Goal: Information Seeking & Learning: Compare options

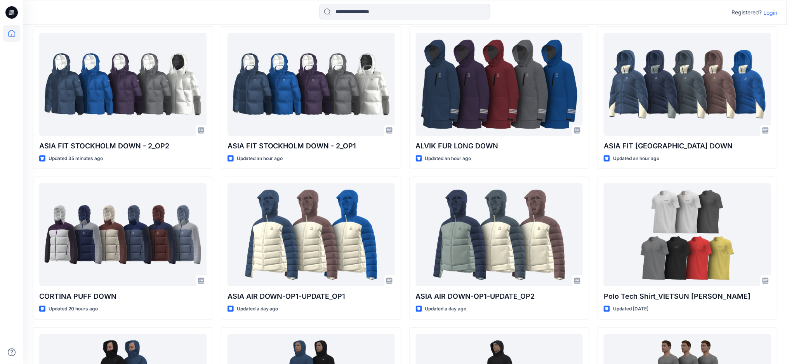
scroll to position [207, 0]
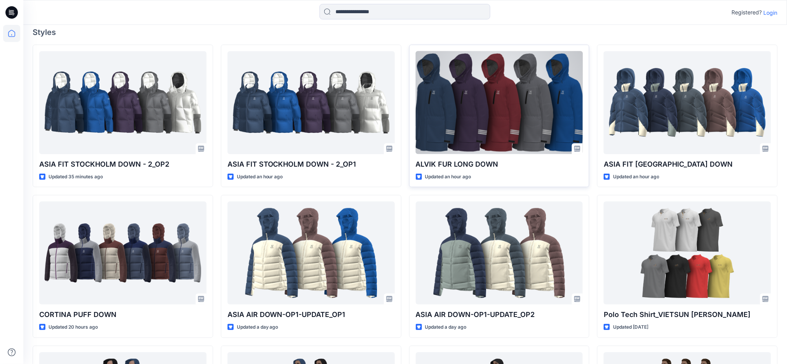
click at [502, 125] on div at bounding box center [499, 102] width 167 height 103
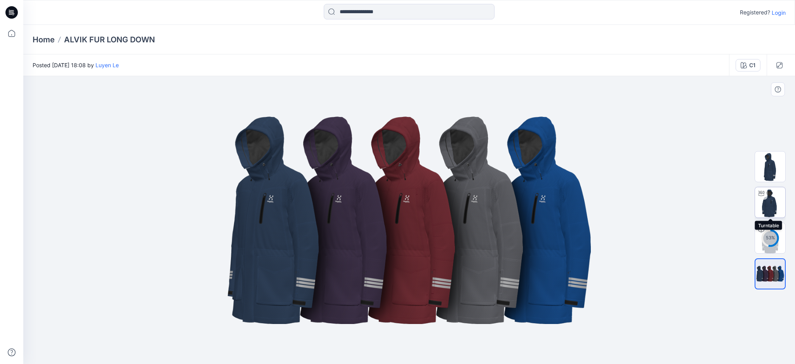
click at [778, 201] on img at bounding box center [770, 202] width 30 height 30
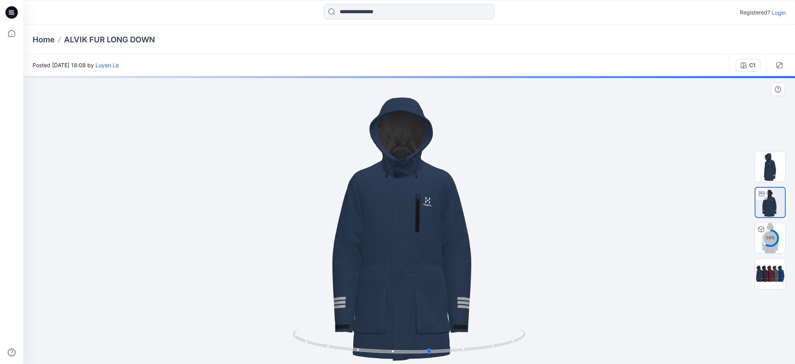
drag, startPoint x: 408, startPoint y: 255, endPoint x: 457, endPoint y: 252, distance: 49.4
click at [457, 252] on div at bounding box center [409, 220] width 772 height 288
drag, startPoint x: 510, startPoint y: 258, endPoint x: 469, endPoint y: 258, distance: 40.4
click at [469, 258] on div at bounding box center [409, 220] width 772 height 288
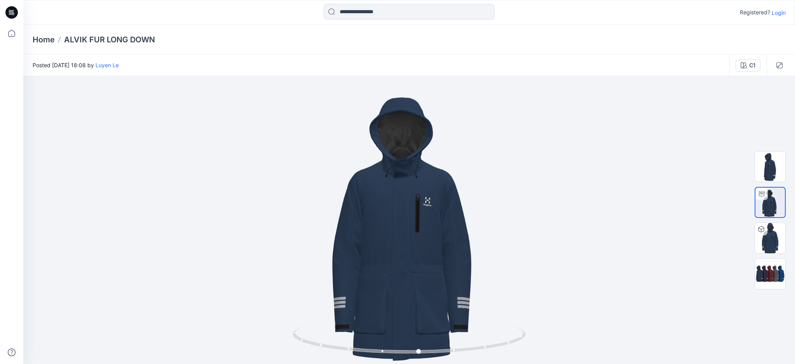
click at [48, 33] on div "Home ALVIK FUR LONG DOWN" at bounding box center [409, 40] width 772 height 30
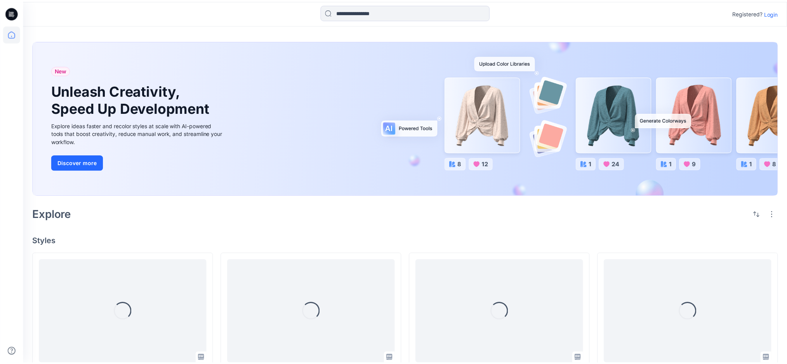
scroll to position [207, 0]
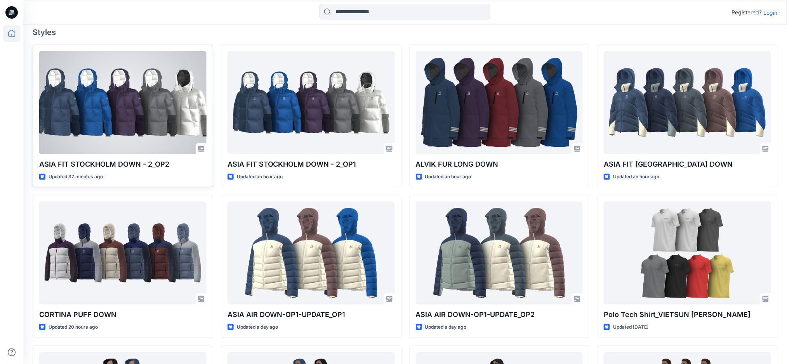
click at [128, 111] on div at bounding box center [122, 102] width 167 height 103
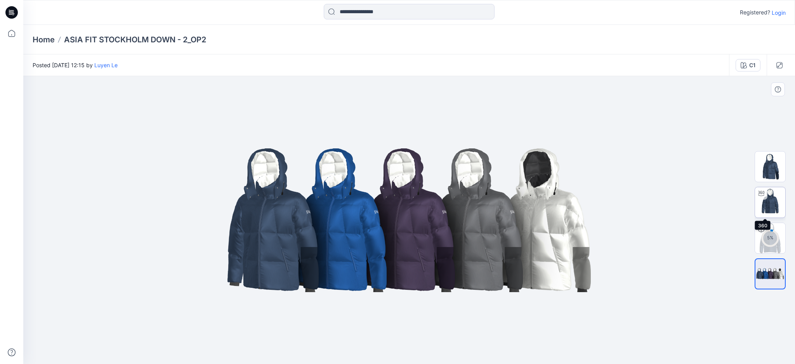
click at [773, 204] on img at bounding box center [770, 202] width 30 height 30
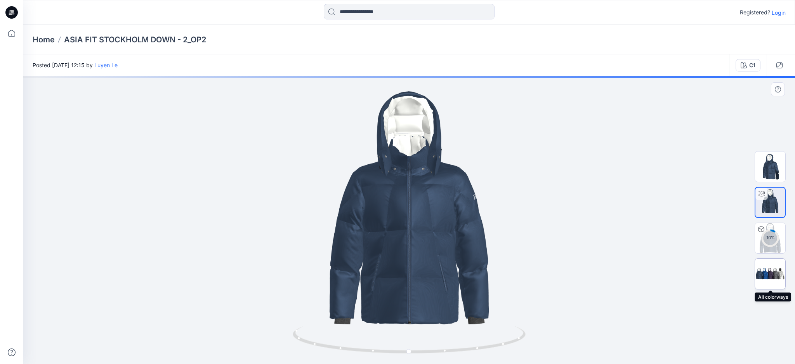
click at [769, 273] on img at bounding box center [770, 273] width 30 height 18
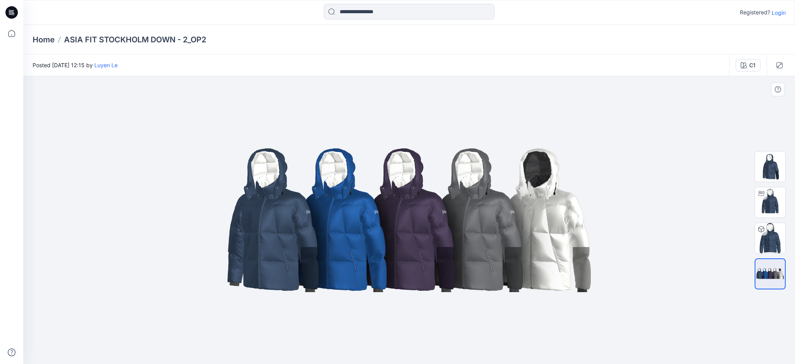
click at [284, 220] on img at bounding box center [409, 220] width 388 height 233
click at [754, 65] on div "C1" at bounding box center [752, 65] width 6 height 9
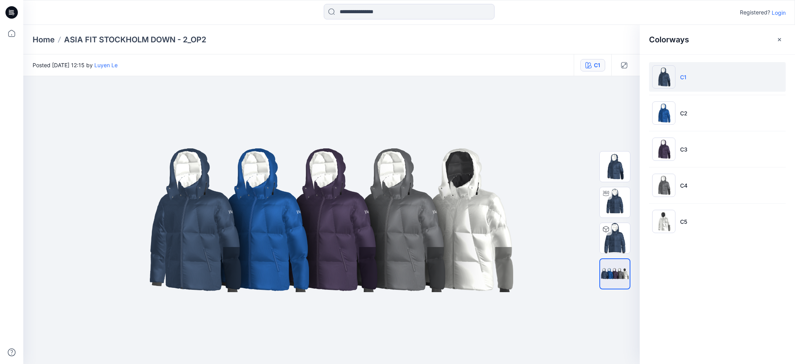
click at [664, 73] on img at bounding box center [663, 76] width 23 height 23
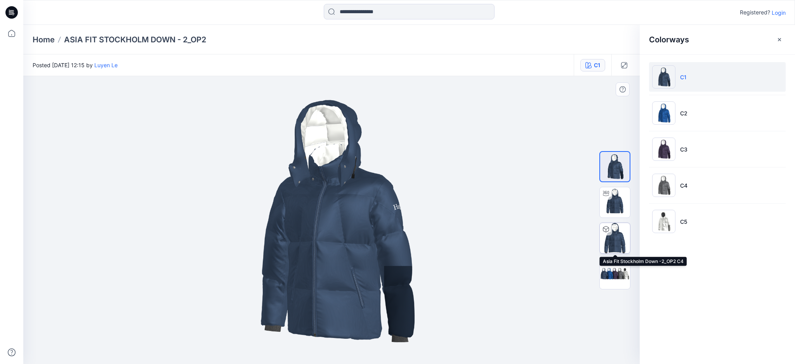
click at [613, 240] on img at bounding box center [615, 238] width 30 height 30
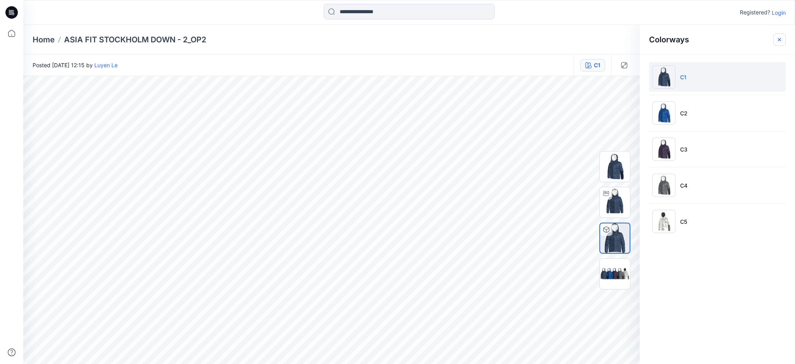
click at [780, 36] on icon "button" at bounding box center [779, 39] width 6 height 6
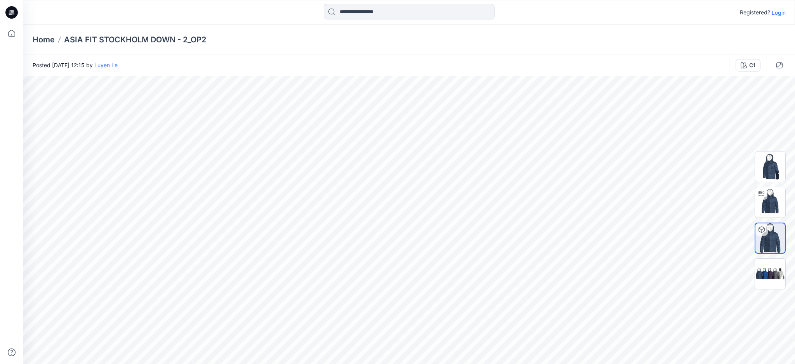
click at [110, 35] on p "ASIA FIT STOCKHOLM DOWN - 2​_OP2" at bounding box center [135, 39] width 142 height 11
click at [37, 38] on p "Home" at bounding box center [44, 39] width 22 height 11
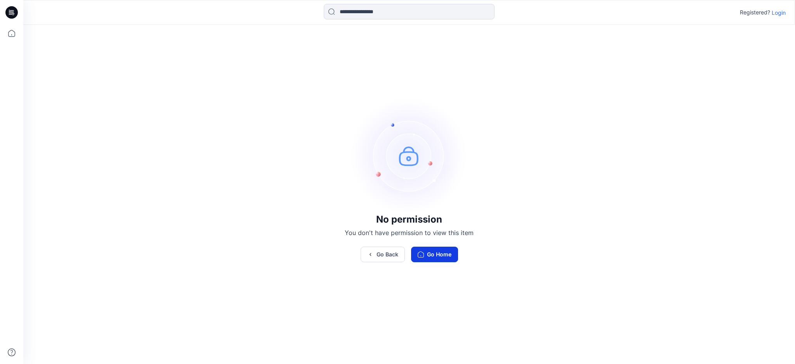
click at [436, 254] on button "Go Home" at bounding box center [434, 255] width 47 height 16
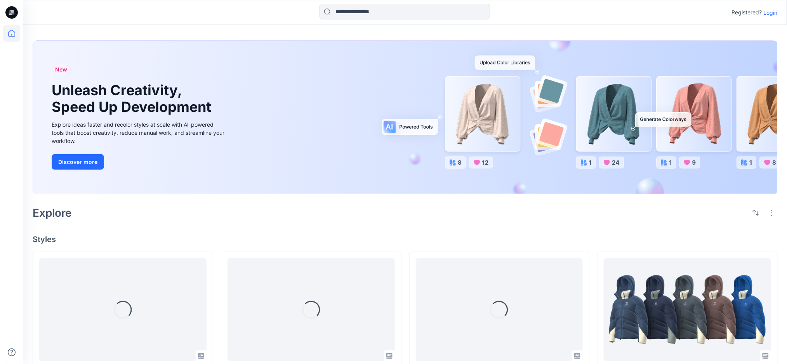
click at [773, 14] on p "Login" at bounding box center [771, 13] width 14 height 8
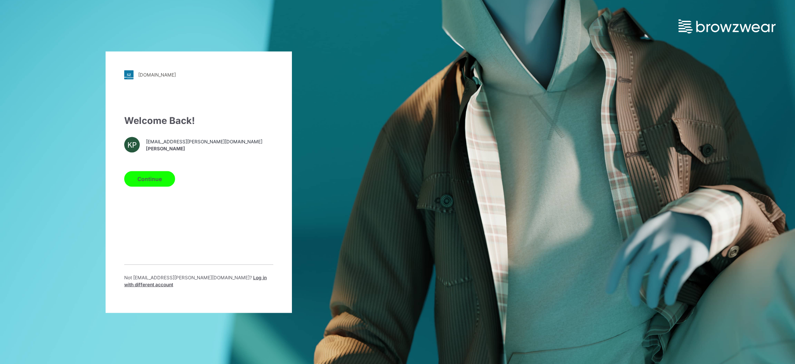
click at [147, 178] on button "Continue" at bounding box center [149, 179] width 51 height 16
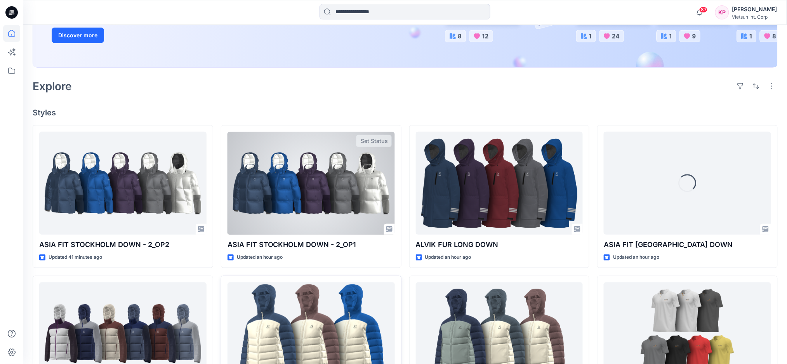
scroll to position [155, 0]
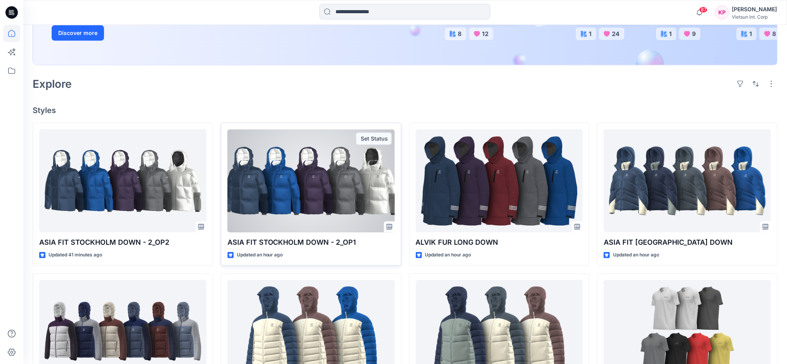
click at [283, 211] on div at bounding box center [310, 180] width 167 height 103
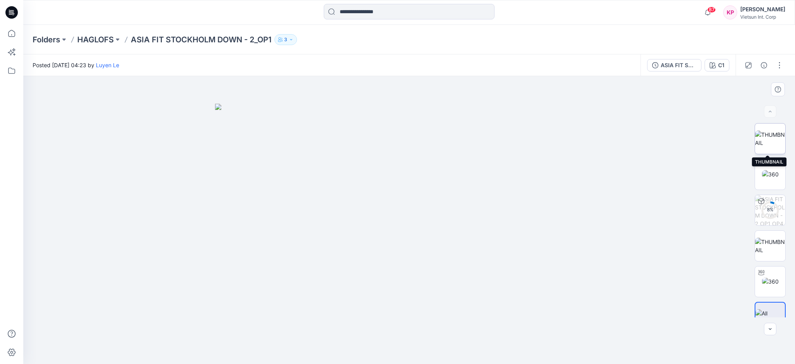
click at [768, 141] on img at bounding box center [770, 138] width 30 height 16
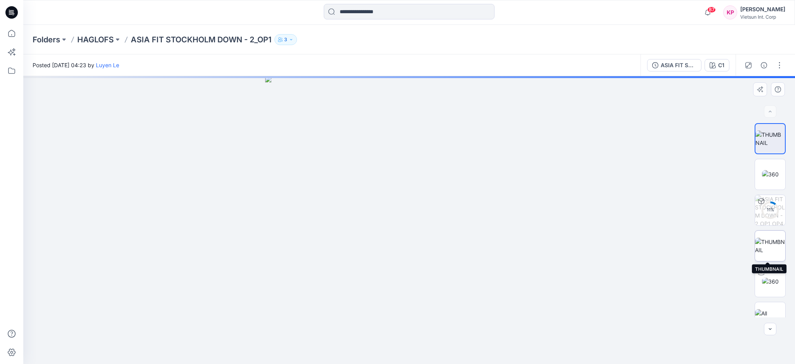
click at [772, 241] on img at bounding box center [770, 246] width 30 height 16
click at [770, 277] on img at bounding box center [770, 281] width 17 height 8
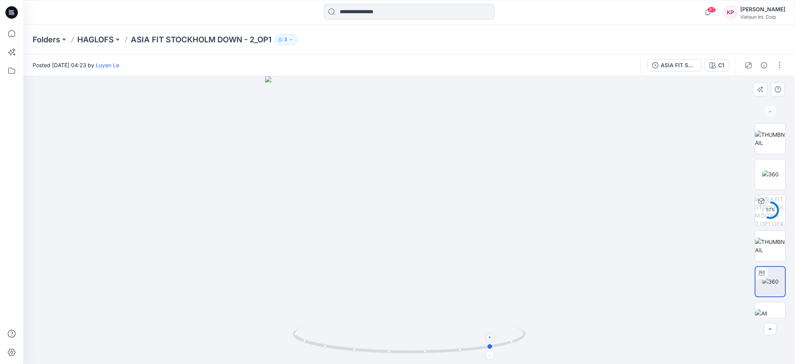
drag, startPoint x: 412, startPoint y: 356, endPoint x: 491, endPoint y: 346, distance: 79.8
click at [491, 346] on icon at bounding box center [410, 340] width 235 height 29
drag, startPoint x: 485, startPoint y: 350, endPoint x: 526, endPoint y: 341, distance: 42.6
click at [526, 341] on icon at bounding box center [410, 340] width 235 height 29
drag, startPoint x: 389, startPoint y: 352, endPoint x: 450, endPoint y: 351, distance: 60.6
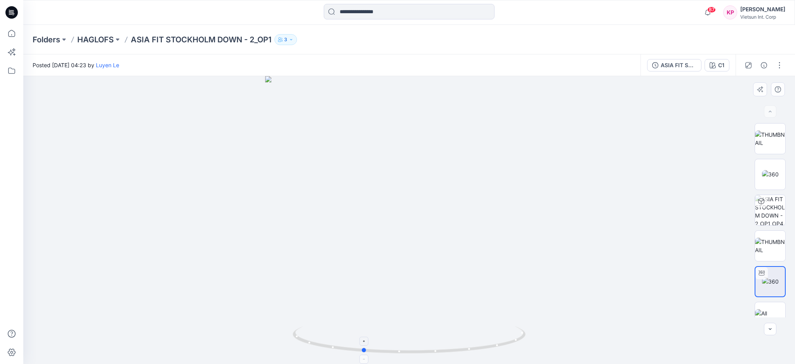
click at [450, 351] on icon at bounding box center [410, 340] width 235 height 29
click at [713, 59] on button "C1" at bounding box center [717, 65] width 25 height 12
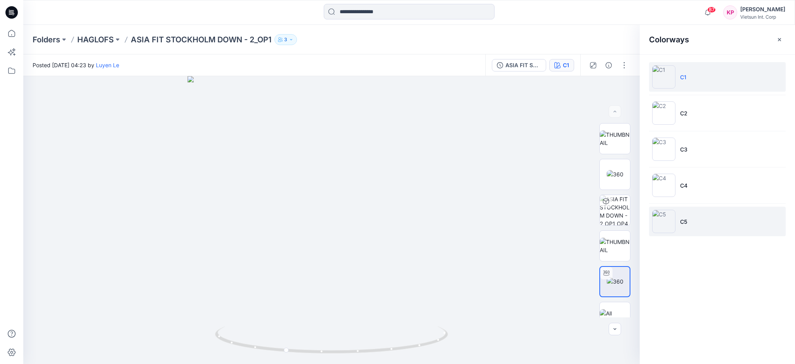
click at [662, 229] on img at bounding box center [663, 221] width 23 height 23
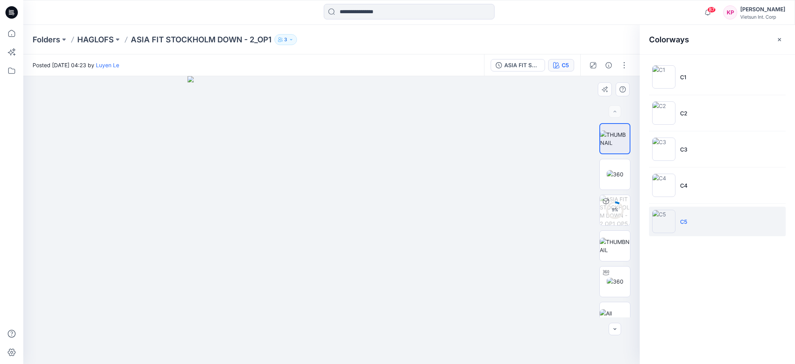
click at [405, 289] on img at bounding box center [332, 220] width 288 height 288
click at [612, 280] on img at bounding box center [615, 281] width 17 height 8
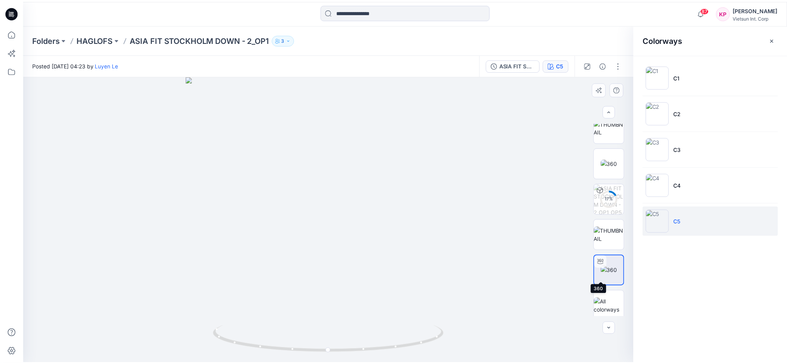
scroll to position [15, 0]
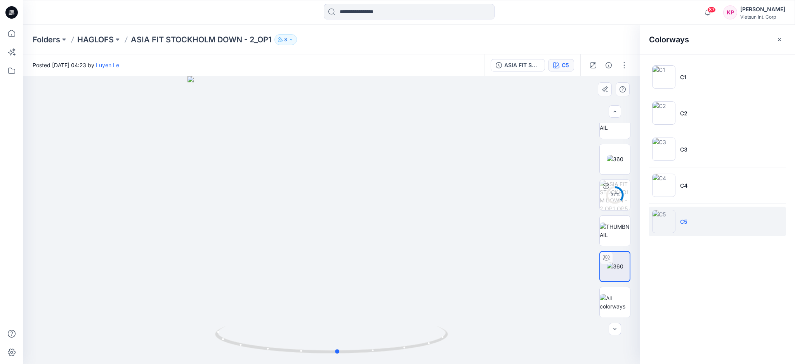
drag, startPoint x: 357, startPoint y: 266, endPoint x: 363, endPoint y: 270, distance: 7.8
click at [363, 270] on div at bounding box center [331, 220] width 616 height 288
click at [101, 39] on p "HAGLOFS" at bounding box center [95, 39] width 36 height 11
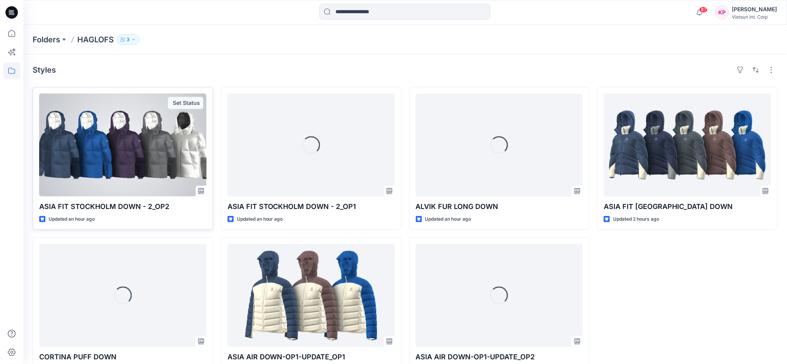
click at [159, 176] on div at bounding box center [122, 145] width 167 height 103
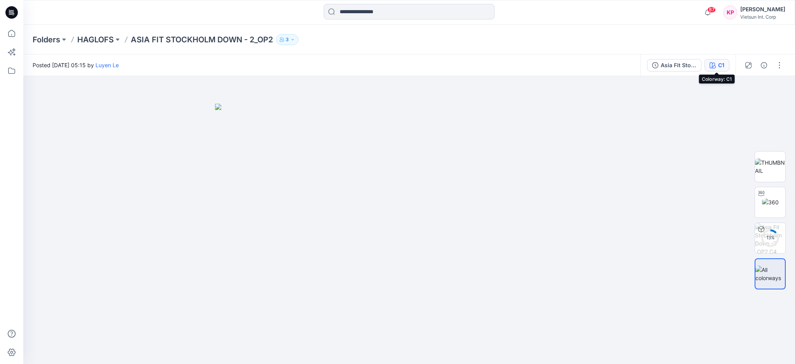
click at [720, 66] on div "C1" at bounding box center [721, 65] width 6 height 9
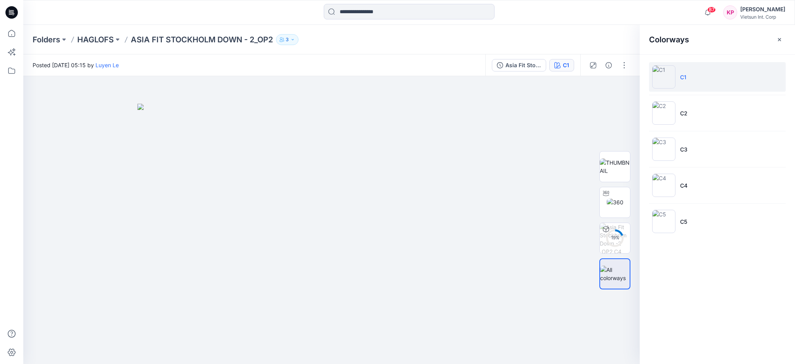
click at [692, 79] on li "C1" at bounding box center [717, 77] width 137 height 30
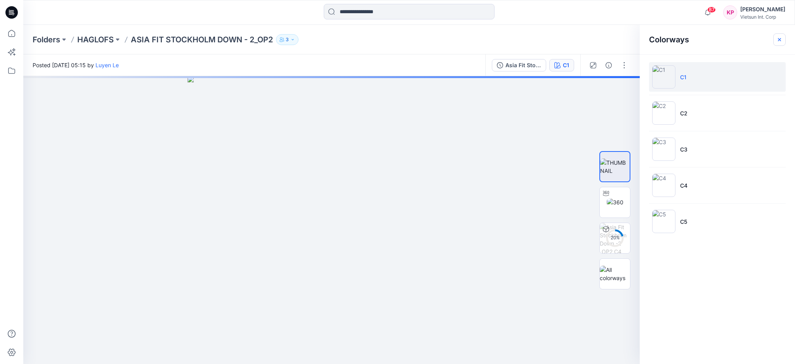
click at [782, 40] on icon "button" at bounding box center [779, 39] width 6 height 6
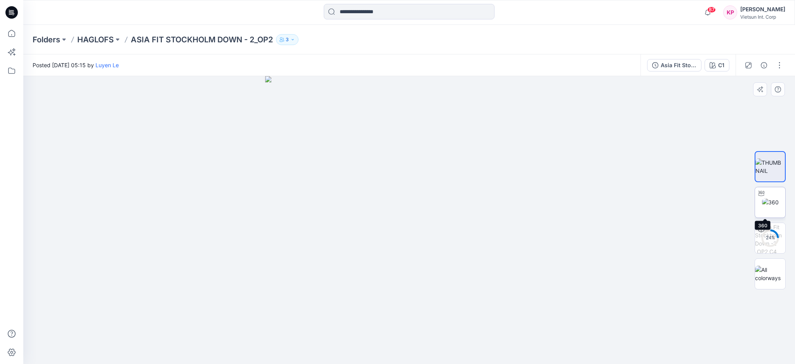
click at [778, 198] on img at bounding box center [770, 202] width 17 height 8
drag, startPoint x: 414, startPoint y: 354, endPoint x: 361, endPoint y: 347, distance: 52.8
click at [361, 347] on icon at bounding box center [410, 340] width 235 height 29
drag, startPoint x: 358, startPoint y: 350, endPoint x: 319, endPoint y: 339, distance: 40.4
click at [319, 339] on icon at bounding box center [410, 340] width 235 height 29
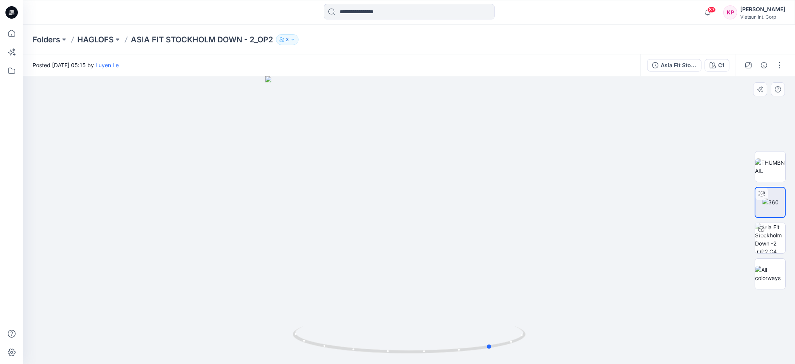
drag, startPoint x: 319, startPoint y: 347, endPoint x: 262, endPoint y: 297, distance: 75.7
click at [262, 297] on div at bounding box center [409, 220] width 772 height 288
click at [103, 42] on p "HAGLOFS" at bounding box center [95, 39] width 36 height 11
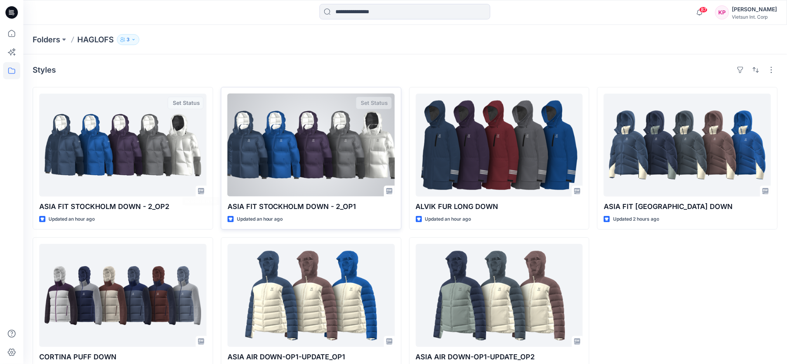
click at [345, 152] on div at bounding box center [310, 145] width 167 height 103
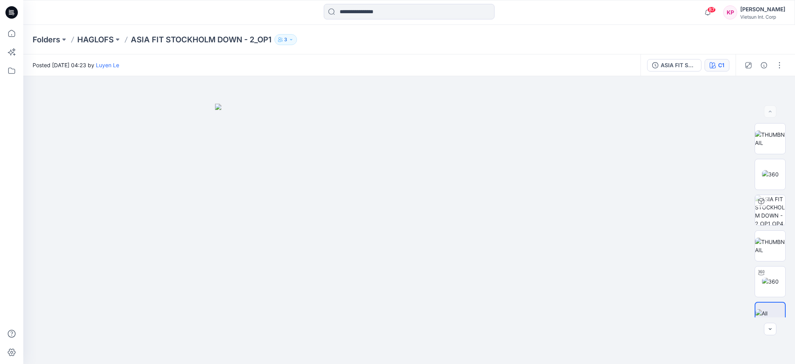
click at [716, 65] on button "C1" at bounding box center [717, 65] width 25 height 12
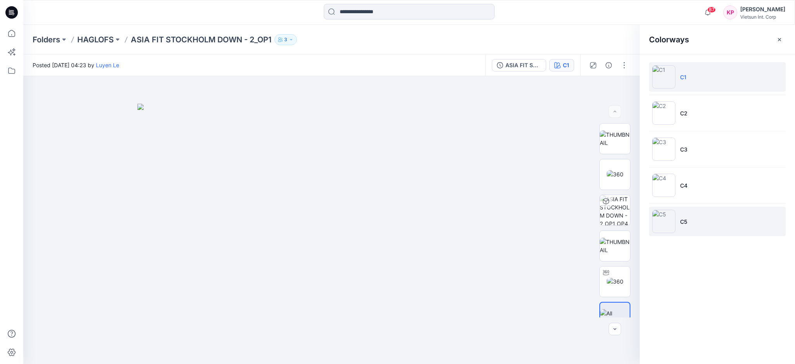
click at [661, 219] on img at bounding box center [663, 221] width 23 height 23
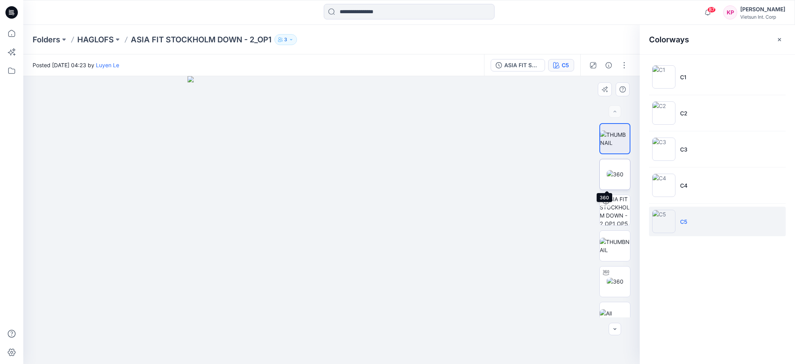
click at [618, 170] on img at bounding box center [615, 174] width 17 height 8
click at [616, 279] on img at bounding box center [615, 281] width 17 height 8
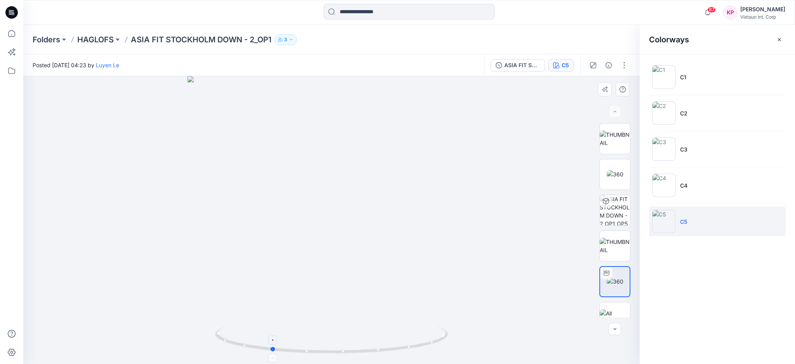
drag, startPoint x: 336, startPoint y: 353, endPoint x: 275, endPoint y: 348, distance: 60.8
click at [275, 348] on icon at bounding box center [332, 340] width 235 height 29
drag, startPoint x: 276, startPoint y: 352, endPoint x: 238, endPoint y: 344, distance: 39.2
click at [238, 344] on icon at bounding box center [332, 340] width 235 height 29
drag, startPoint x: 238, startPoint y: 344, endPoint x: 178, endPoint y: 283, distance: 85.6
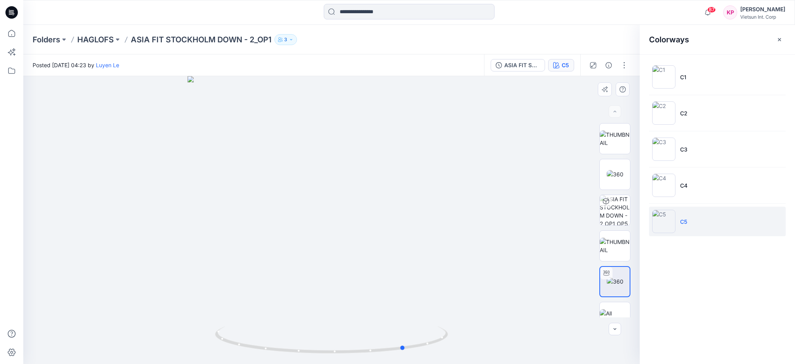
click at [178, 283] on div at bounding box center [331, 220] width 616 height 288
click at [88, 42] on p "HAGLOFS" at bounding box center [95, 39] width 36 height 11
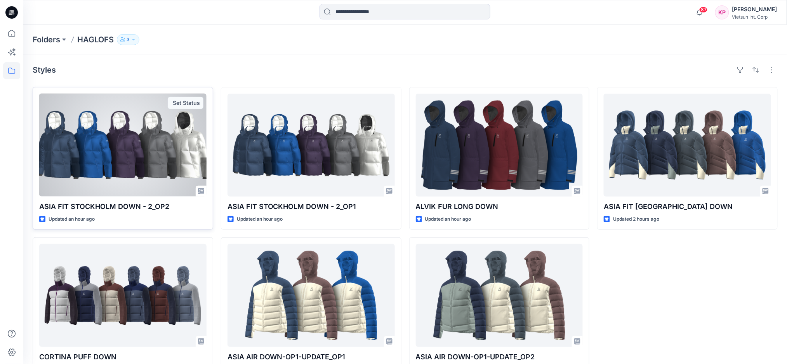
scroll to position [26, 0]
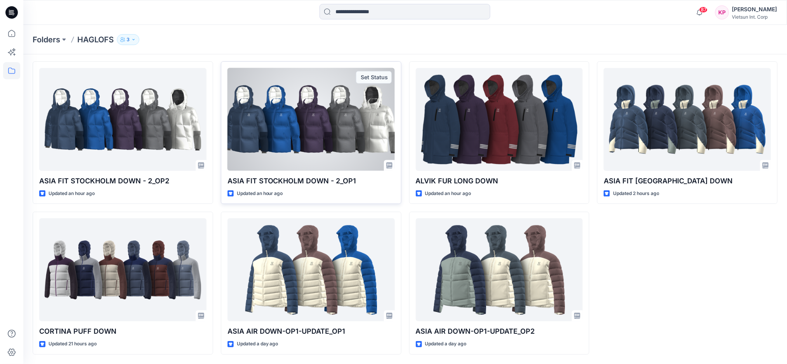
click at [324, 134] on div at bounding box center [310, 119] width 167 height 103
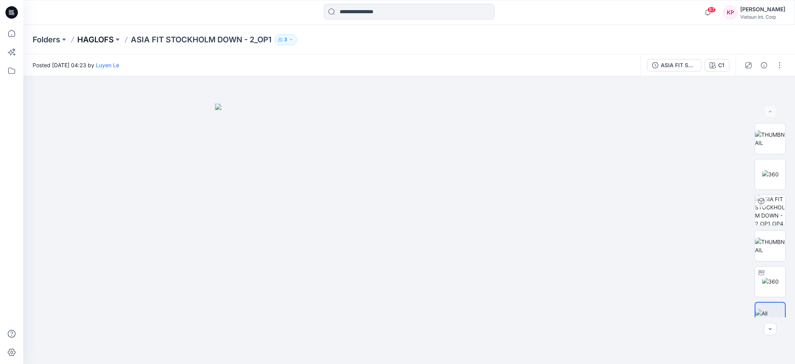
click at [97, 35] on p "HAGLOFS" at bounding box center [95, 39] width 36 height 11
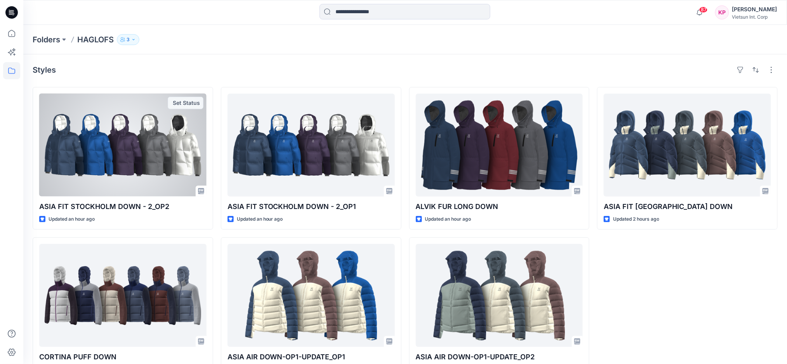
click at [101, 150] on div at bounding box center [122, 145] width 167 height 103
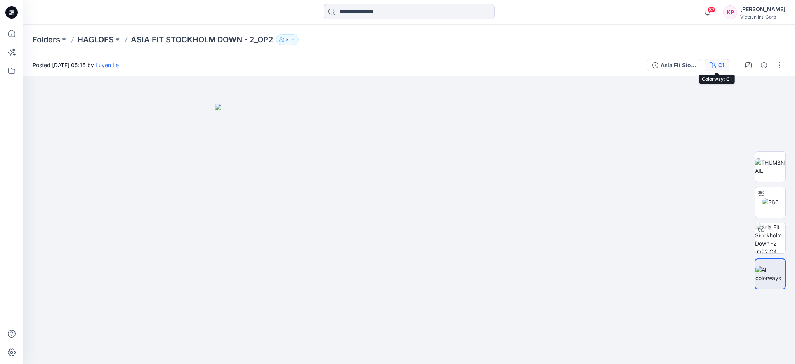
click at [716, 64] on button "C1" at bounding box center [717, 65] width 25 height 12
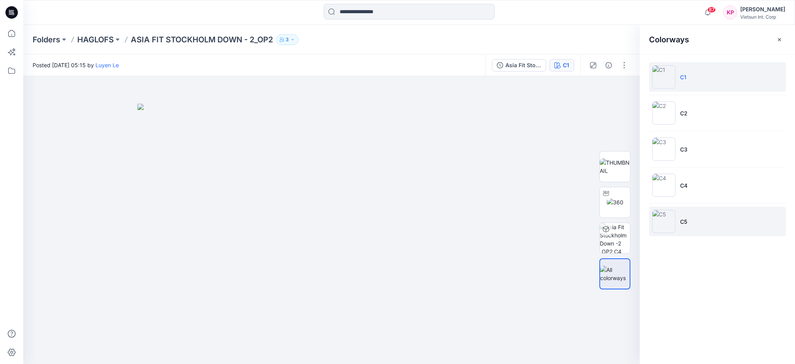
click at [667, 215] on img at bounding box center [663, 221] width 23 height 23
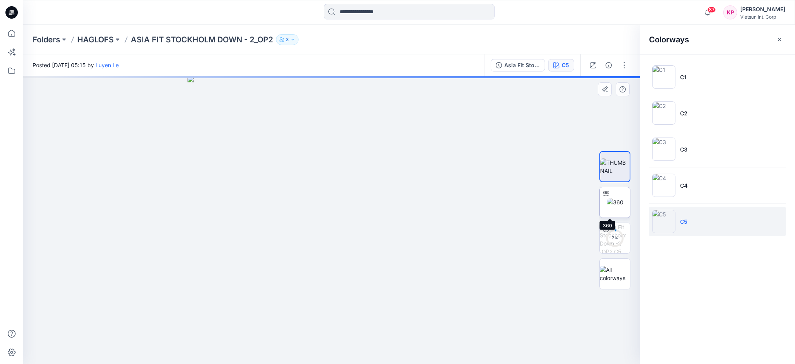
click at [612, 206] on img at bounding box center [615, 202] width 17 height 8
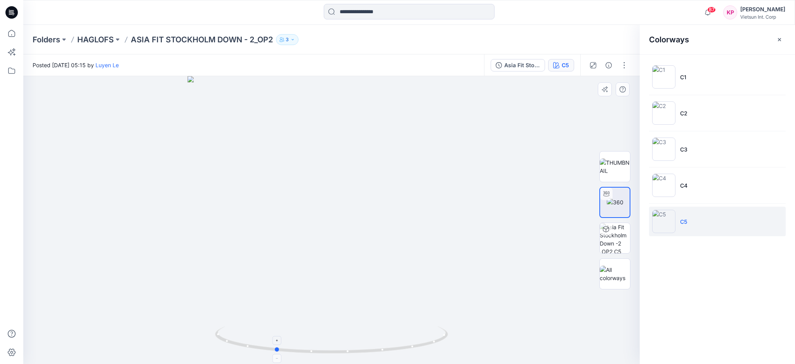
drag, startPoint x: 334, startPoint y: 351, endPoint x: 278, endPoint y: 342, distance: 57.1
click at [278, 342] on icon at bounding box center [332, 340] width 235 height 29
drag, startPoint x: 281, startPoint y: 350, endPoint x: 261, endPoint y: 346, distance: 20.1
click at [261, 346] on icon at bounding box center [332, 340] width 235 height 29
drag, startPoint x: 339, startPoint y: 354, endPoint x: 278, endPoint y: 346, distance: 62.3
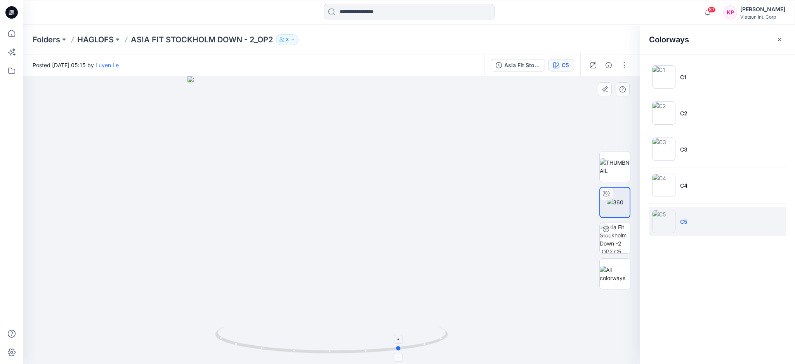
click at [278, 346] on icon at bounding box center [332, 340] width 235 height 29
click at [94, 37] on p "HAGLOFS" at bounding box center [95, 39] width 36 height 11
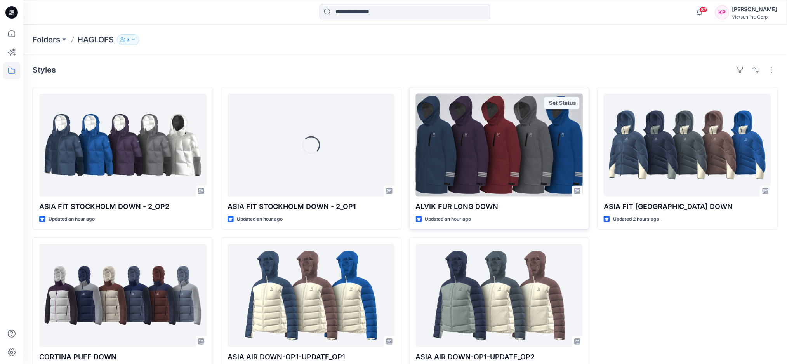
click at [492, 170] on div at bounding box center [499, 145] width 167 height 103
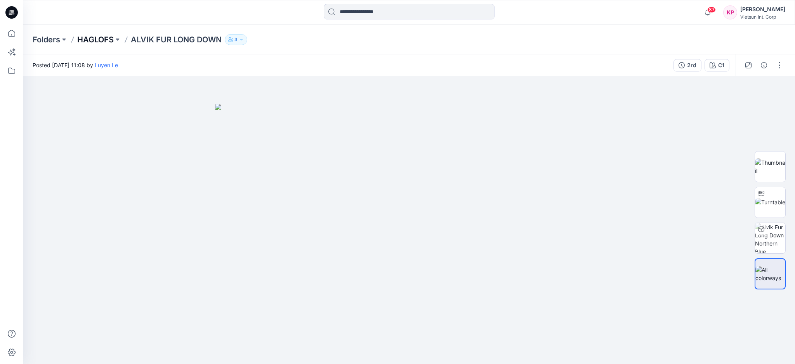
click at [99, 42] on p "HAGLOFS" at bounding box center [95, 39] width 36 height 11
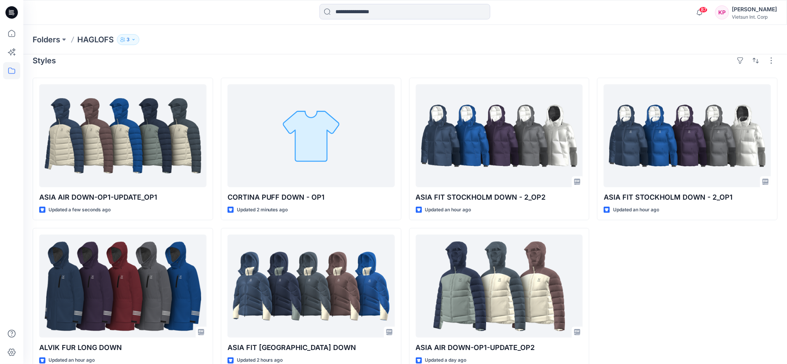
scroll to position [26, 0]
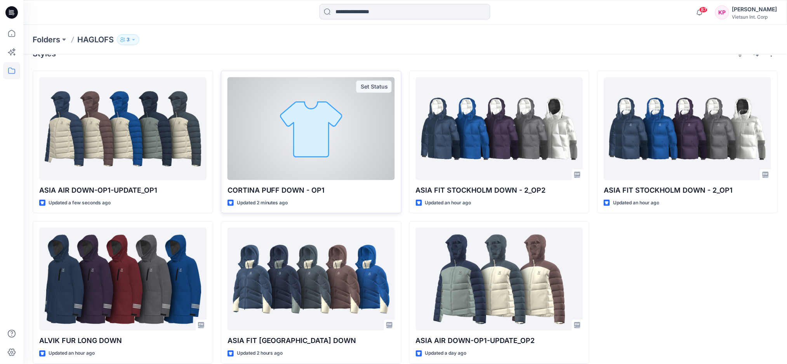
scroll to position [26, 0]
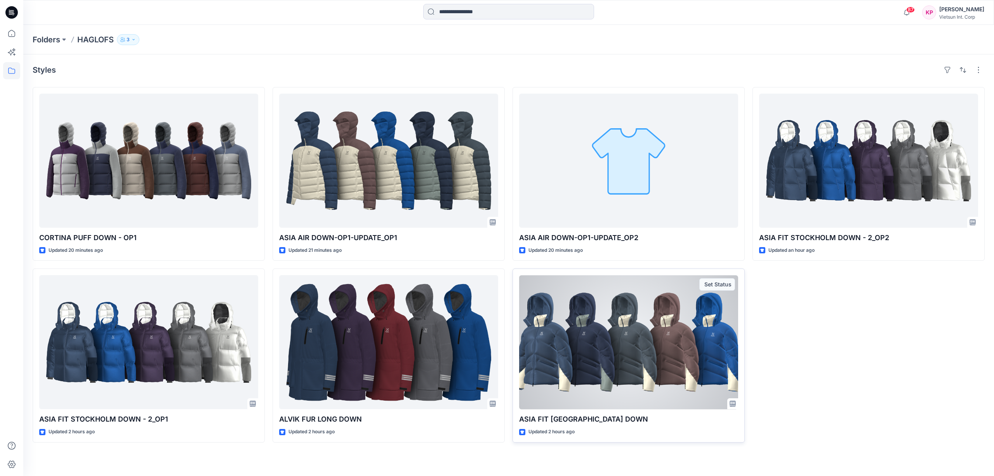
click at [654, 363] on div at bounding box center [628, 342] width 219 height 134
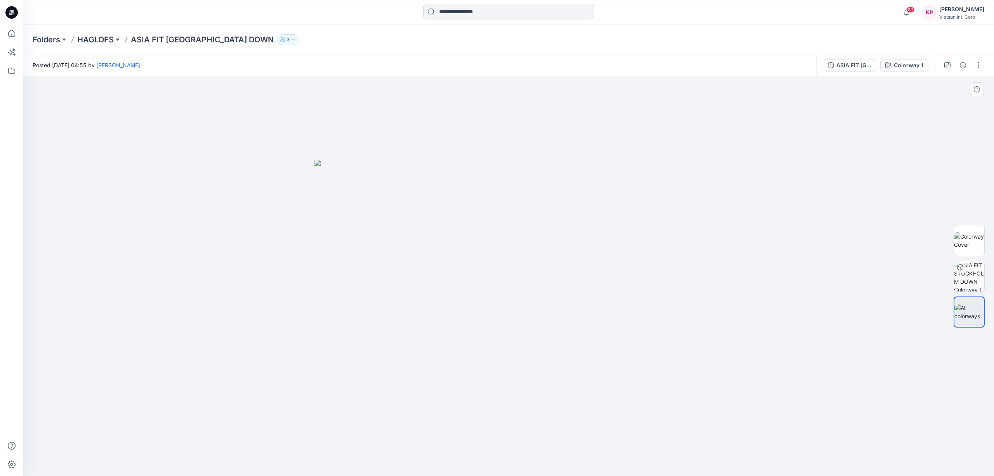
click at [646, 244] on img at bounding box center [508, 318] width 388 height 316
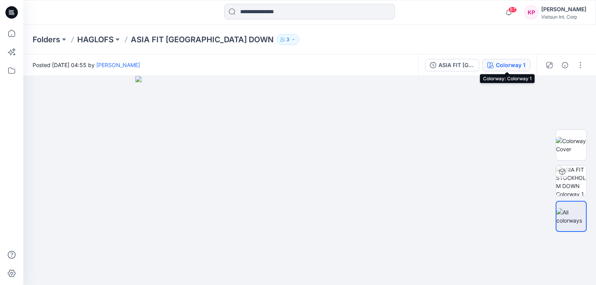
click at [520, 66] on div "Colorway 1" at bounding box center [511, 65] width 30 height 9
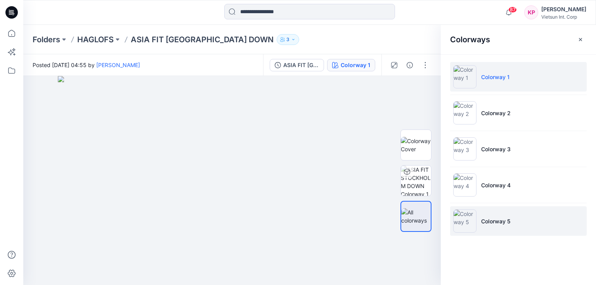
click at [470, 217] on img at bounding box center [464, 221] width 23 height 23
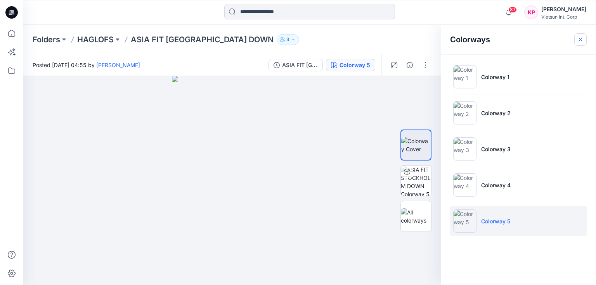
click at [583, 40] on icon "button" at bounding box center [581, 39] width 6 height 6
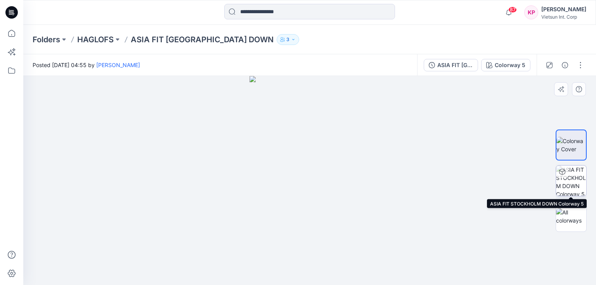
click at [570, 184] on img at bounding box center [571, 181] width 30 height 30
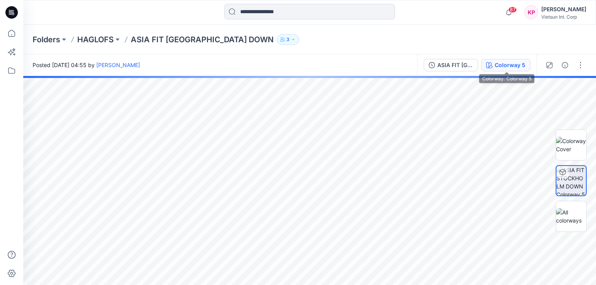
click at [508, 65] on div "Colorway 5" at bounding box center [510, 65] width 31 height 9
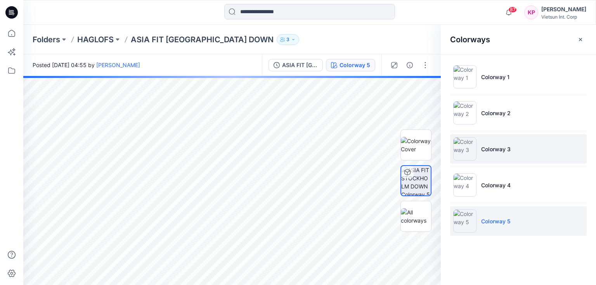
click at [470, 141] on img at bounding box center [464, 148] width 23 height 23
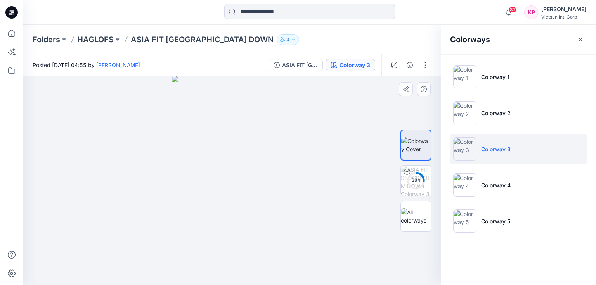
drag, startPoint x: 223, startPoint y: 196, endPoint x: 272, endPoint y: 191, distance: 48.8
click at [272, 191] on img at bounding box center [232, 180] width 120 height 209
drag, startPoint x: 206, startPoint y: 163, endPoint x: 256, endPoint y: 152, distance: 51.2
click at [265, 160] on img at bounding box center [232, 180] width 120 height 209
drag, startPoint x: 256, startPoint y: 196, endPoint x: 219, endPoint y: 191, distance: 38.0
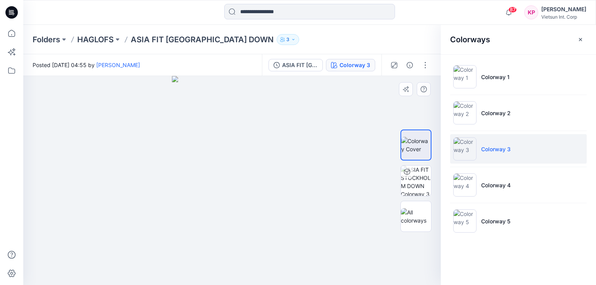
click at [219, 192] on img at bounding box center [232, 180] width 120 height 209
click at [415, 179] on img at bounding box center [416, 181] width 30 height 30
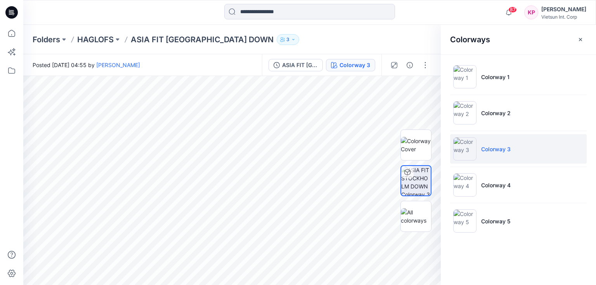
click at [585, 38] on button "button" at bounding box center [581, 39] width 12 height 12
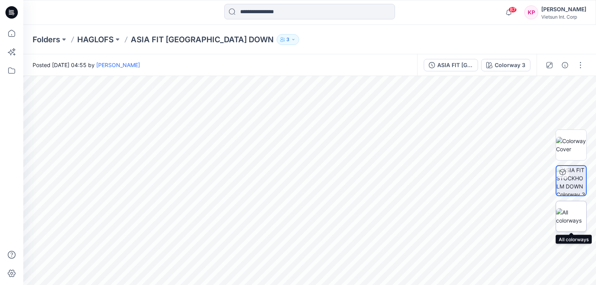
click at [571, 215] on img at bounding box center [571, 216] width 30 height 16
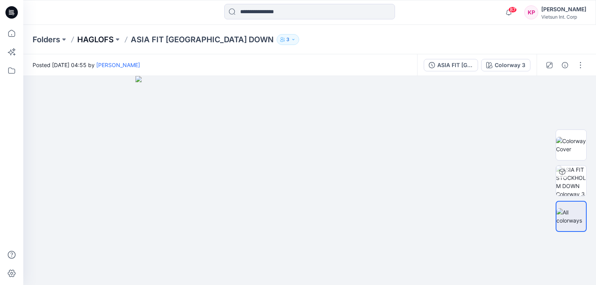
click at [92, 39] on p "HAGLOFS" at bounding box center [95, 39] width 36 height 11
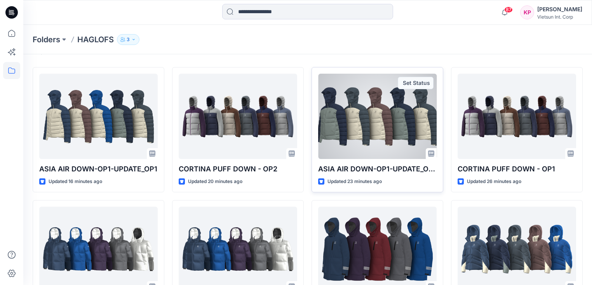
scroll to position [31, 0]
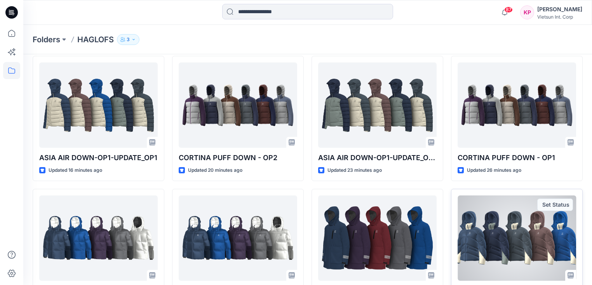
click at [497, 247] on div at bounding box center [516, 238] width 118 height 85
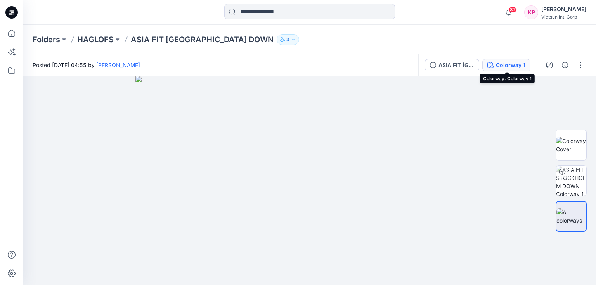
click at [510, 69] on button "Colorway 1" at bounding box center [507, 65] width 48 height 12
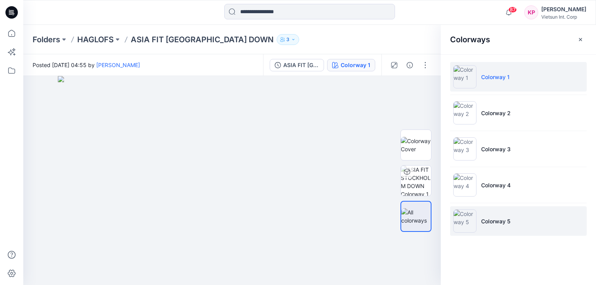
click at [472, 223] on img at bounding box center [464, 221] width 23 height 23
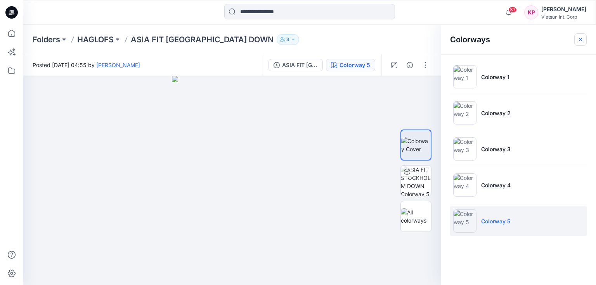
click at [579, 43] on button "button" at bounding box center [581, 39] width 12 height 12
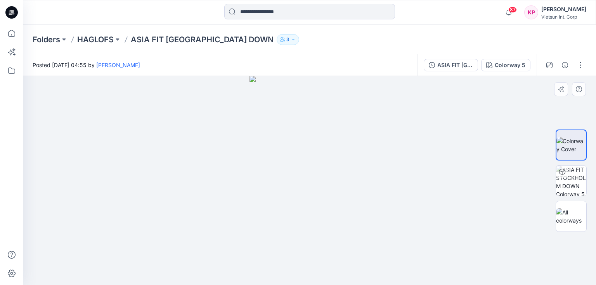
drag, startPoint x: 322, startPoint y: 229, endPoint x: 394, endPoint y: 213, distance: 73.7
click at [385, 217] on div at bounding box center [309, 180] width 573 height 209
click at [570, 179] on img at bounding box center [571, 181] width 30 height 30
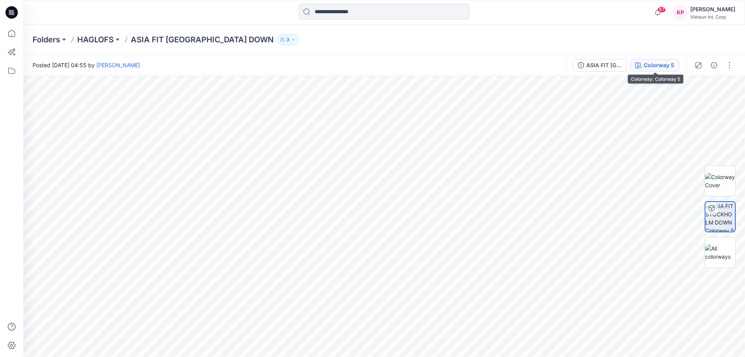
click at [654, 67] on div "Colorway 5" at bounding box center [659, 65] width 31 height 9
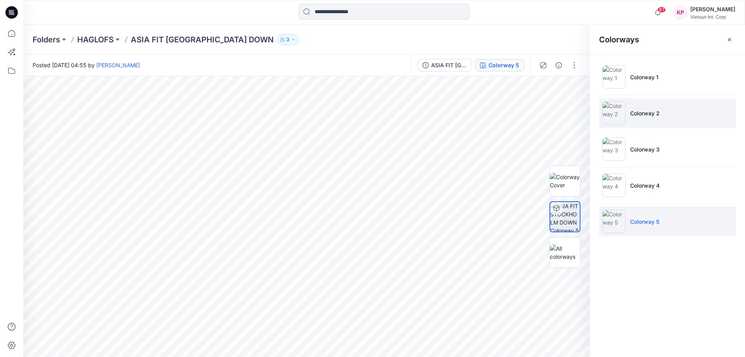
click at [631, 117] on li "Colorway 2" at bounding box center [667, 113] width 137 height 30
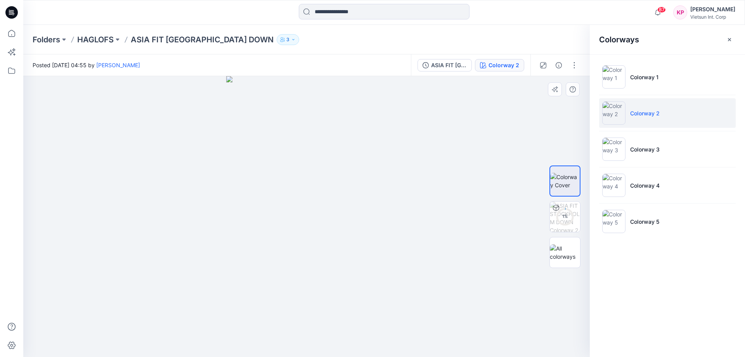
drag, startPoint x: 267, startPoint y: 254, endPoint x: 314, endPoint y: 250, distance: 47.9
click at [314, 250] on img at bounding box center [306, 216] width 161 height 281
click at [109, 37] on p "HAGLOFS" at bounding box center [95, 39] width 36 height 11
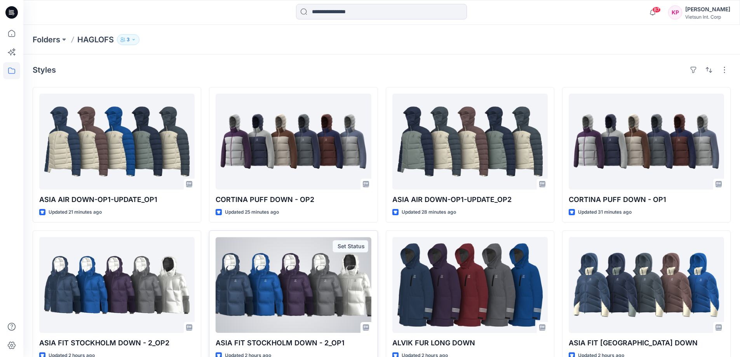
click at [293, 296] on div at bounding box center [292, 285] width 155 height 96
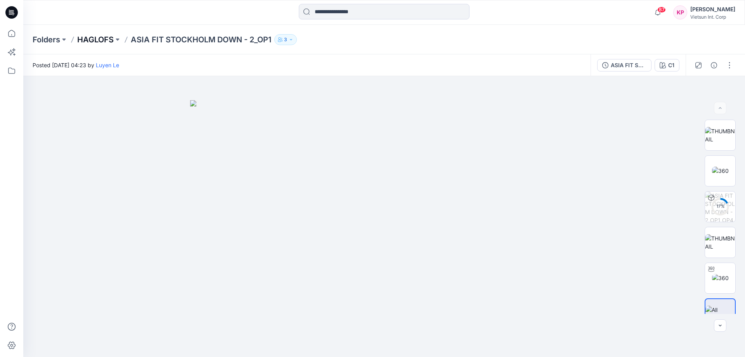
click at [98, 44] on p "HAGLOFS" at bounding box center [95, 39] width 36 height 11
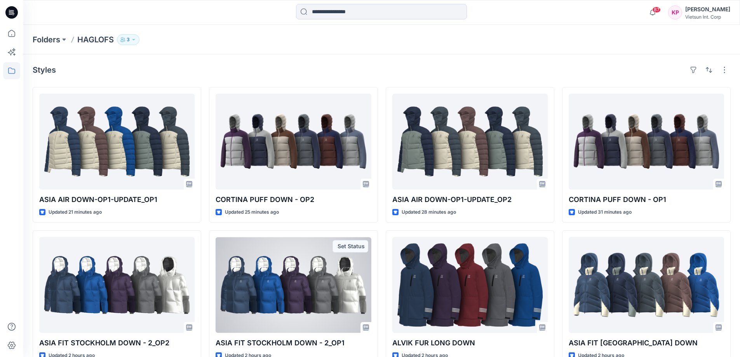
click at [273, 264] on div at bounding box center [292, 285] width 155 height 96
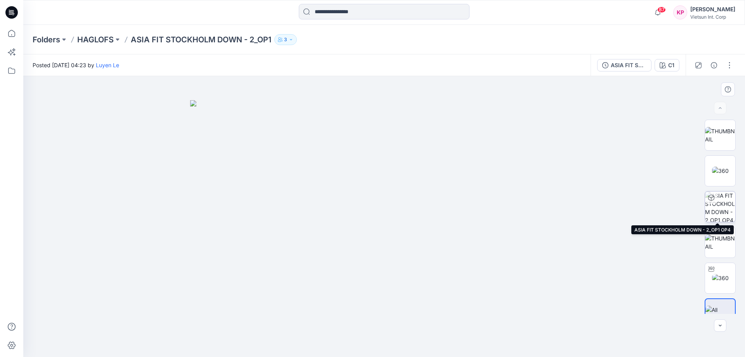
click at [719, 204] on img at bounding box center [720, 206] width 30 height 30
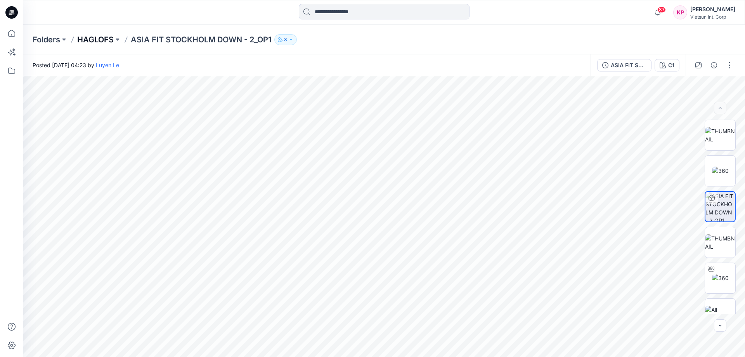
click at [106, 42] on p "HAGLOFS" at bounding box center [95, 39] width 36 height 11
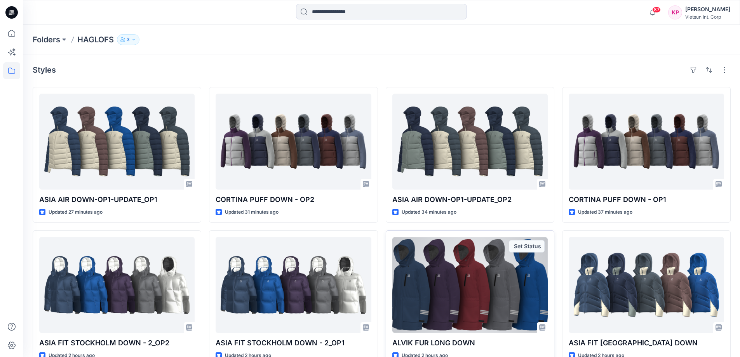
scroll to position [18, 0]
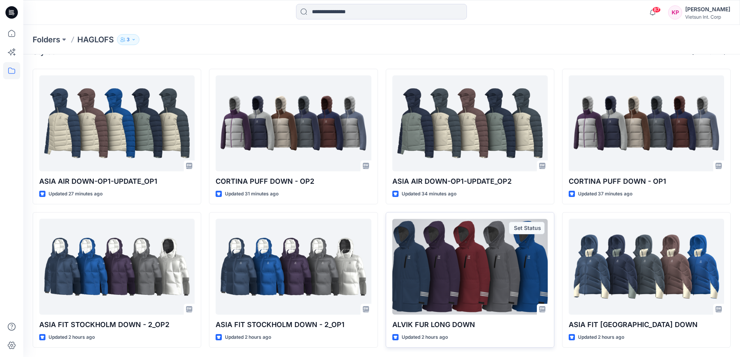
click at [456, 257] on div at bounding box center [469, 267] width 155 height 96
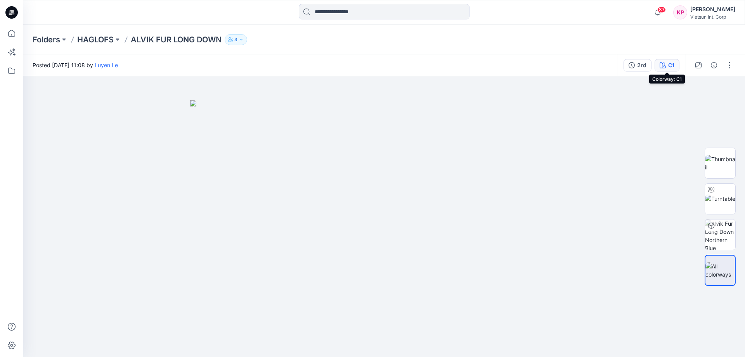
click at [670, 69] on div "C1" at bounding box center [672, 65] width 6 height 9
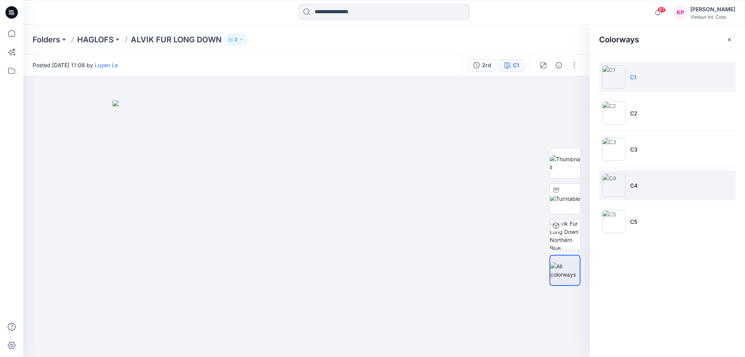
click at [625, 182] on img at bounding box center [614, 185] width 23 height 23
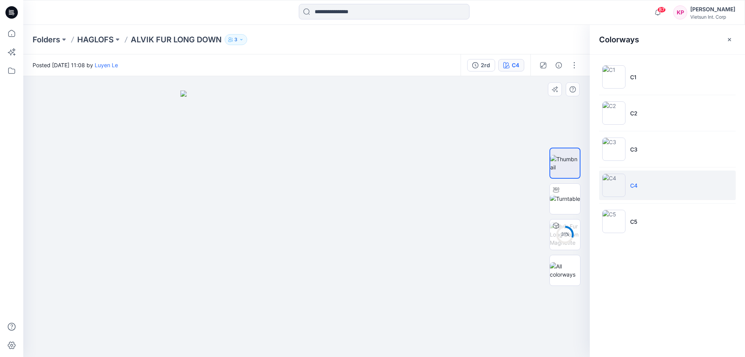
drag, startPoint x: 268, startPoint y: 247, endPoint x: 357, endPoint y: 235, distance: 89.3
click at [355, 235] on img at bounding box center [307, 223] width 252 height 267
drag, startPoint x: 381, startPoint y: 232, endPoint x: 313, endPoint y: 234, distance: 68.0
click at [313, 234] on img at bounding box center [307, 223] width 252 height 267
click at [558, 199] on img at bounding box center [565, 198] width 30 height 8
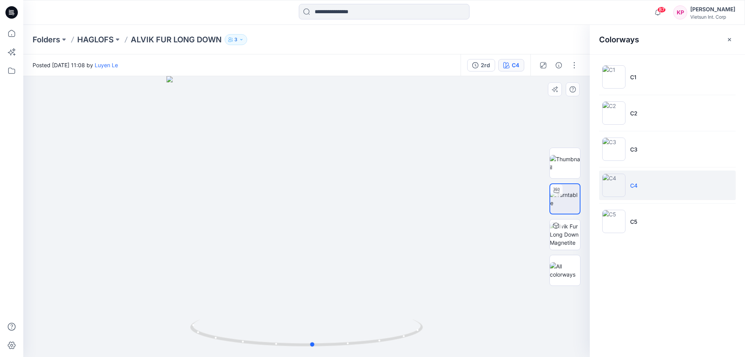
drag, startPoint x: 264, startPoint y: 300, endPoint x: 270, endPoint y: 280, distance: 20.8
click at [270, 280] on div at bounding box center [306, 216] width 567 height 281
drag, startPoint x: 313, startPoint y: 224, endPoint x: 365, endPoint y: 213, distance: 52.8
click at [365, 213] on div at bounding box center [306, 216] width 567 height 281
drag, startPoint x: 326, startPoint y: 214, endPoint x: 198, endPoint y: 175, distance: 133.1
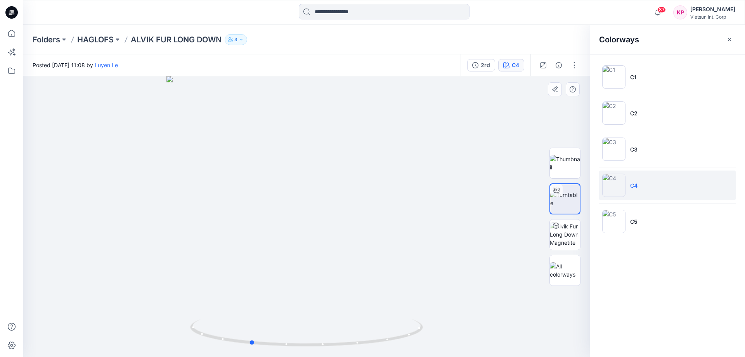
click at [220, 205] on div at bounding box center [306, 216] width 567 height 281
click at [92, 38] on p "HAGLOFS" at bounding box center [95, 39] width 36 height 11
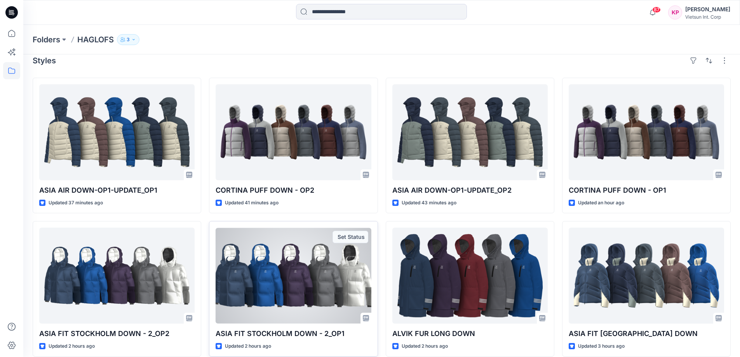
scroll to position [18, 0]
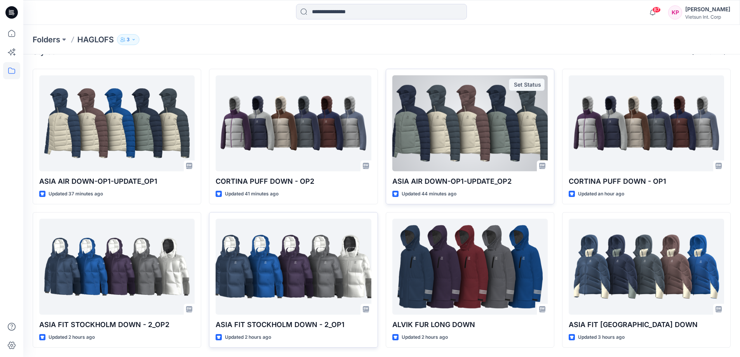
click at [441, 122] on div at bounding box center [469, 123] width 155 height 96
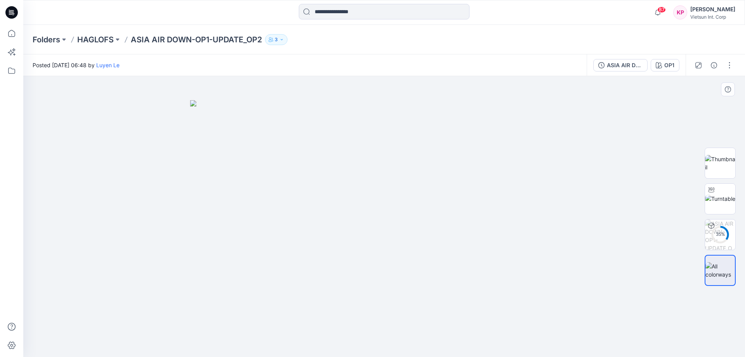
drag, startPoint x: 238, startPoint y: 260, endPoint x: 282, endPoint y: 256, distance: 44.1
click at [282, 256] on img at bounding box center [384, 228] width 388 height 257
click at [669, 60] on button "OP1" at bounding box center [665, 65] width 29 height 12
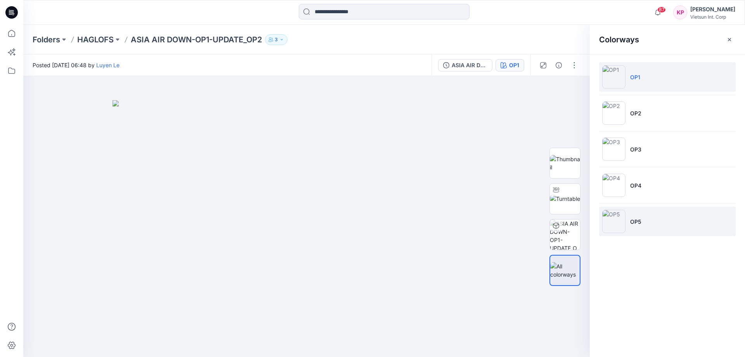
click at [618, 219] on img at bounding box center [614, 221] width 23 height 23
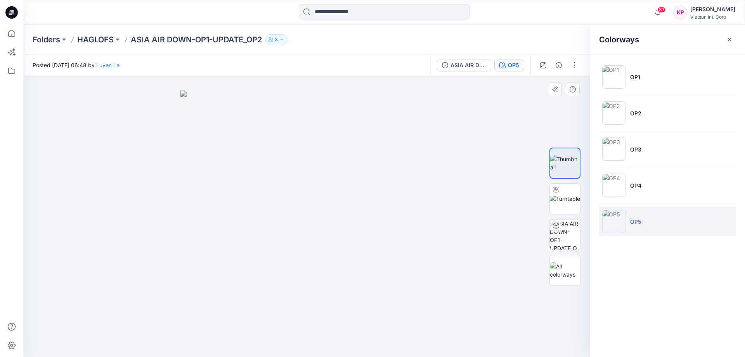
drag, startPoint x: 271, startPoint y: 271, endPoint x: 343, endPoint y: 259, distance: 73.0
click at [336, 262] on img at bounding box center [307, 223] width 252 height 267
click at [570, 194] on img at bounding box center [565, 198] width 30 height 8
drag, startPoint x: 280, startPoint y: 252, endPoint x: 282, endPoint y: 258, distance: 5.8
click at [282, 258] on div at bounding box center [306, 216] width 567 height 281
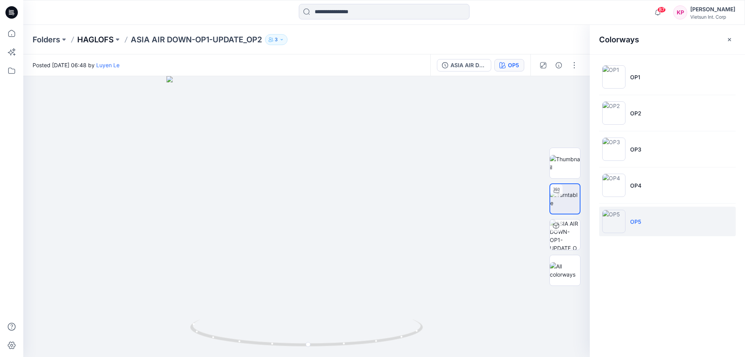
click at [93, 43] on p "HAGLOFS" at bounding box center [95, 39] width 36 height 11
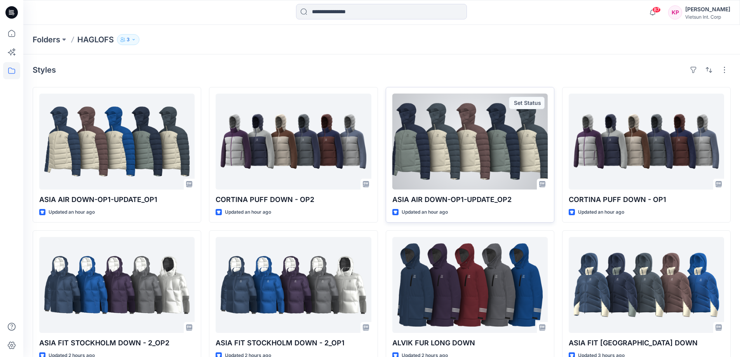
click at [493, 161] on div at bounding box center [469, 142] width 155 height 96
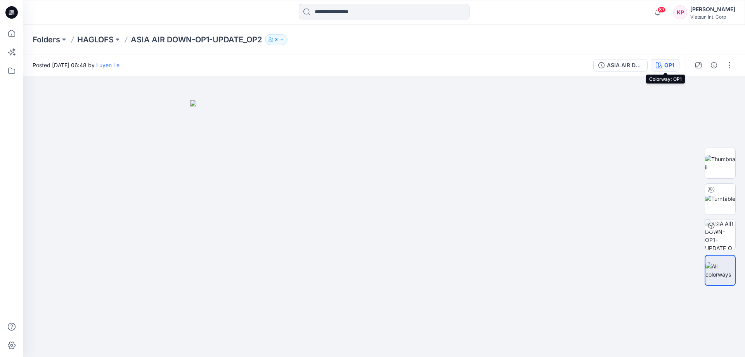
click at [679, 68] on button "OP1" at bounding box center [665, 65] width 29 height 12
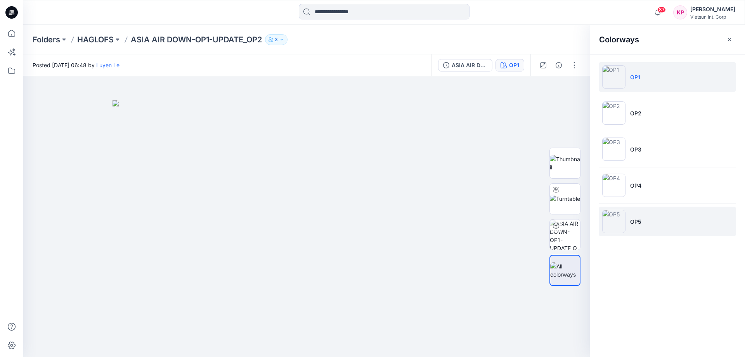
click at [634, 219] on p "OP5" at bounding box center [635, 221] width 11 height 8
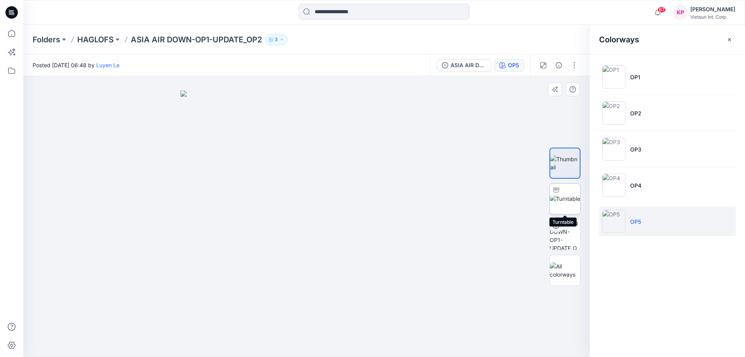
click at [554, 201] on img at bounding box center [565, 198] width 30 height 8
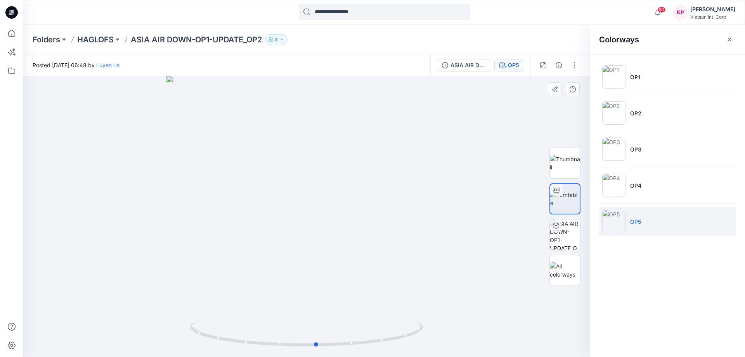
drag, startPoint x: 270, startPoint y: 267, endPoint x: 513, endPoint y: 226, distance: 246.4
click at [513, 226] on div at bounding box center [306, 216] width 567 height 281
drag, startPoint x: 290, startPoint y: 243, endPoint x: 268, endPoint y: 256, distance: 25.6
click at [268, 256] on div at bounding box center [306, 216] width 567 height 281
drag, startPoint x: 269, startPoint y: 248, endPoint x: 292, endPoint y: 248, distance: 22.9
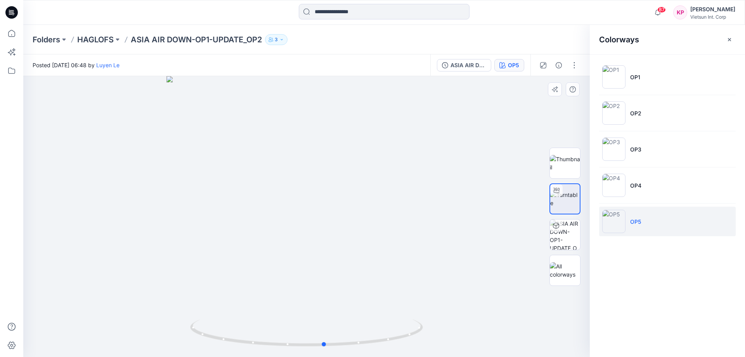
click at [292, 248] on div at bounding box center [306, 216] width 567 height 281
drag, startPoint x: 288, startPoint y: 251, endPoint x: 297, endPoint y: 248, distance: 9.7
click at [297, 248] on div at bounding box center [306, 216] width 567 height 281
drag, startPoint x: 290, startPoint y: 232, endPoint x: 295, endPoint y: 243, distance: 12.3
click at [295, 243] on div at bounding box center [306, 216] width 567 height 281
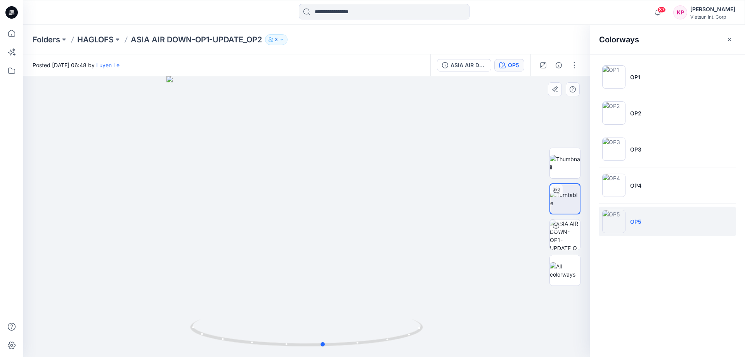
drag, startPoint x: 306, startPoint y: 235, endPoint x: 290, endPoint y: 237, distance: 16.4
click at [290, 237] on div at bounding box center [306, 216] width 567 height 281
click at [94, 40] on p "HAGLOFS" at bounding box center [95, 39] width 36 height 11
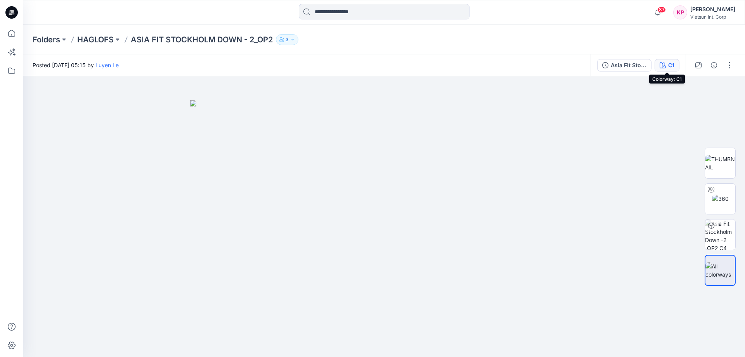
click at [663, 68] on icon "button" at bounding box center [663, 65] width 6 height 6
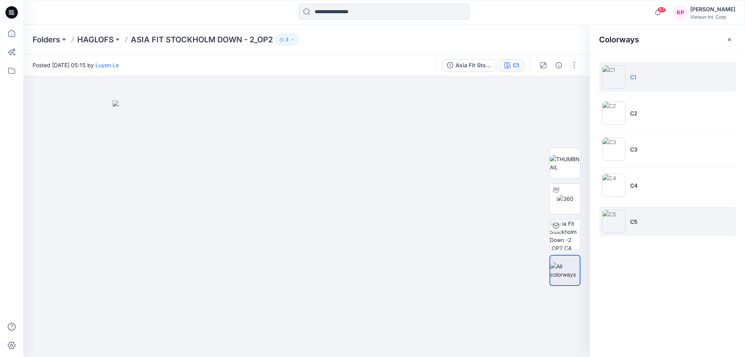
click at [618, 224] on img at bounding box center [614, 221] width 23 height 23
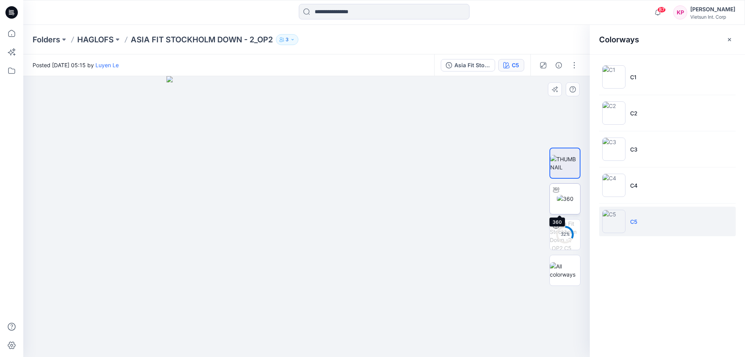
click at [568, 202] on img at bounding box center [565, 198] width 17 height 8
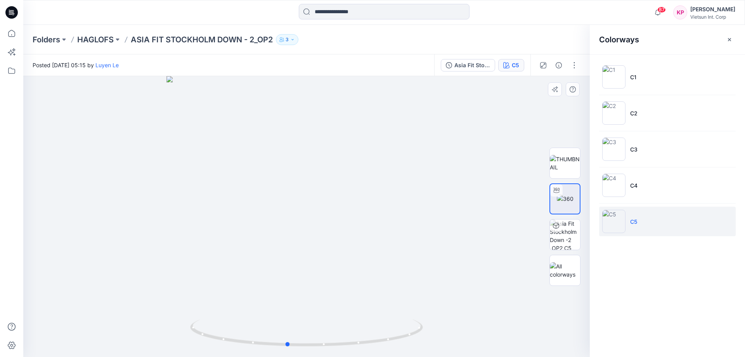
drag, startPoint x: 269, startPoint y: 252, endPoint x: 250, endPoint y: 266, distance: 23.9
click at [250, 266] on div at bounding box center [306, 216] width 567 height 281
drag, startPoint x: 282, startPoint y: 263, endPoint x: 326, endPoint y: 257, distance: 45.1
click at [326, 257] on div at bounding box center [306, 216] width 567 height 281
drag, startPoint x: 280, startPoint y: 246, endPoint x: 147, endPoint y: 245, distance: 133.5
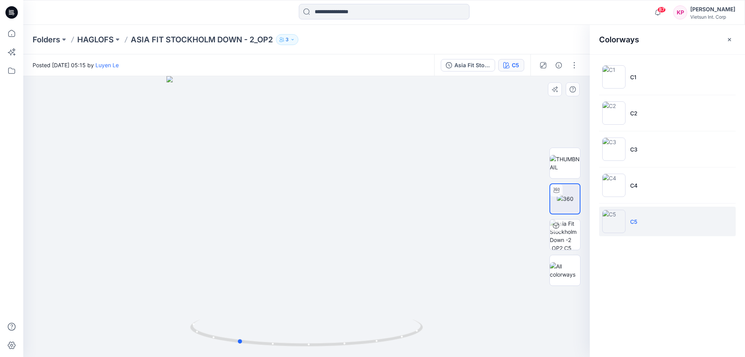
click at [147, 245] on div at bounding box center [306, 216] width 567 height 281
drag, startPoint x: 240, startPoint y: 242, endPoint x: 358, endPoint y: 240, distance: 118.0
click at [358, 240] on div at bounding box center [306, 216] width 567 height 281
drag, startPoint x: 273, startPoint y: 247, endPoint x: 267, endPoint y: 258, distance: 12.5
click at [267, 258] on div at bounding box center [306, 216] width 567 height 281
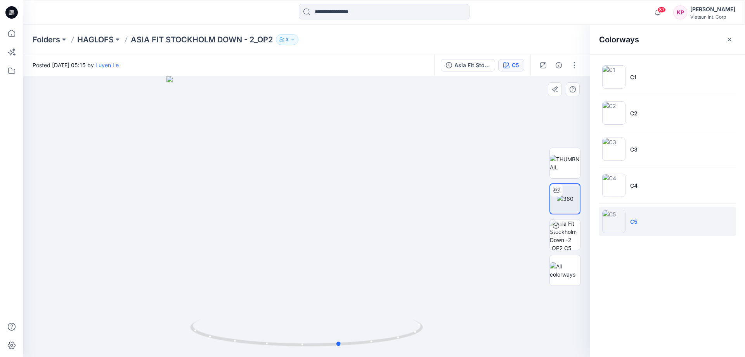
drag, startPoint x: 307, startPoint y: 233, endPoint x: 331, endPoint y: 231, distance: 23.5
click at [331, 231] on div at bounding box center [306, 216] width 567 height 281
drag, startPoint x: 331, startPoint y: 231, endPoint x: 340, endPoint y: 229, distance: 9.4
click at [336, 230] on div at bounding box center [306, 216] width 567 height 281
click at [617, 112] on img at bounding box center [614, 112] width 23 height 23
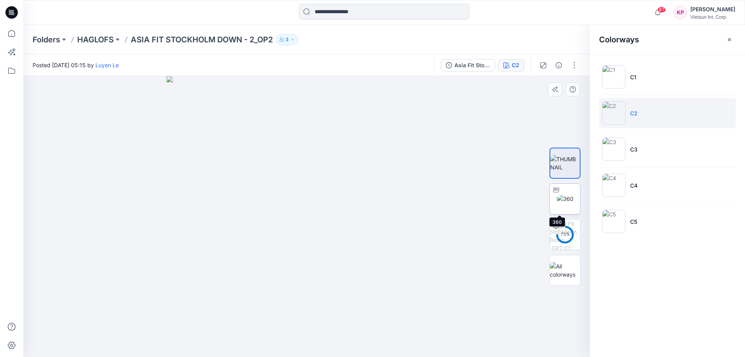
click at [566, 203] on img at bounding box center [565, 198] width 17 height 8
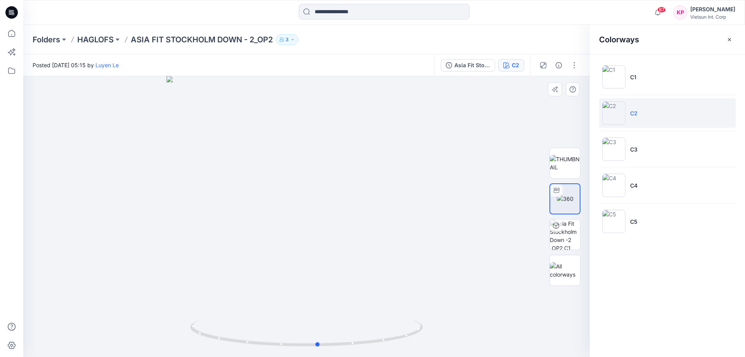
drag, startPoint x: 305, startPoint y: 257, endPoint x: 311, endPoint y: 245, distance: 13.5
click at [311, 245] on div at bounding box center [306, 216] width 567 height 281
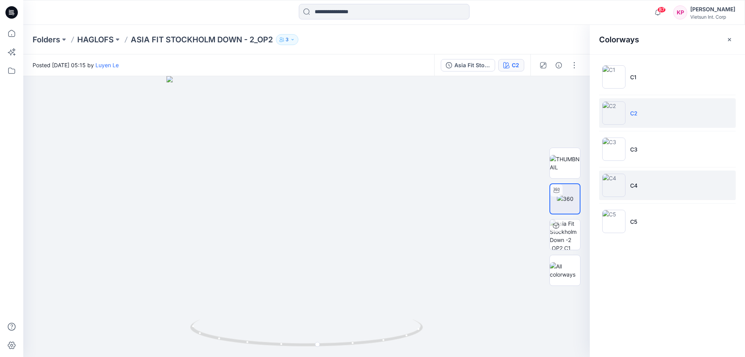
click at [610, 187] on img at bounding box center [614, 185] width 23 height 23
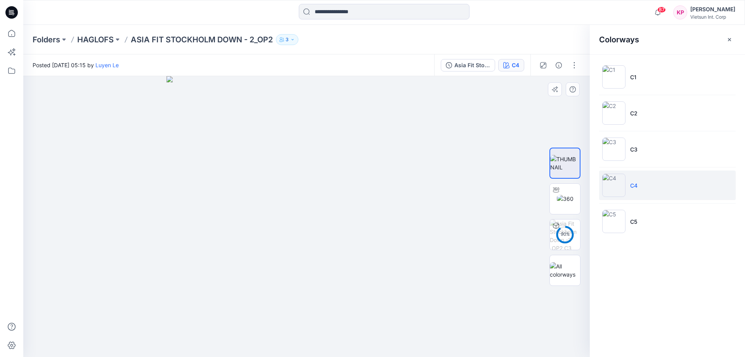
drag, startPoint x: 289, startPoint y: 291, endPoint x: 332, endPoint y: 284, distance: 43.7
click at [332, 284] on img at bounding box center [307, 216] width 281 height 281
click at [564, 201] on img at bounding box center [565, 198] width 17 height 8
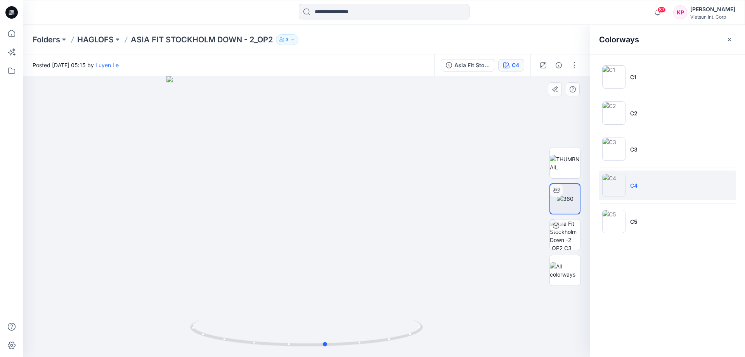
drag, startPoint x: 288, startPoint y: 304, endPoint x: 307, endPoint y: 286, distance: 26.4
click at [307, 286] on div at bounding box center [306, 216] width 567 height 281
drag, startPoint x: 283, startPoint y: 267, endPoint x: 294, endPoint y: 264, distance: 10.8
click at [294, 264] on div at bounding box center [306, 216] width 567 height 281
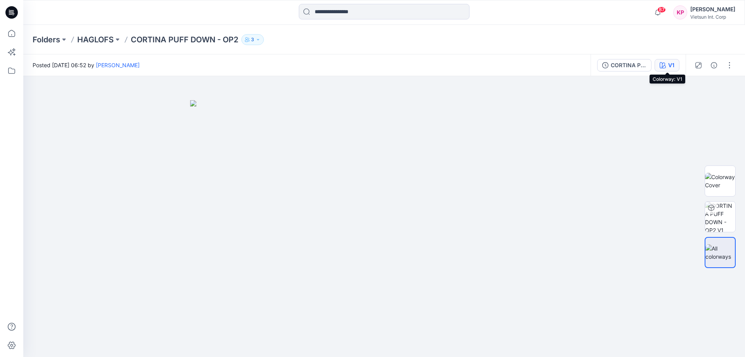
click at [674, 65] on div "V1" at bounding box center [672, 65] width 6 height 9
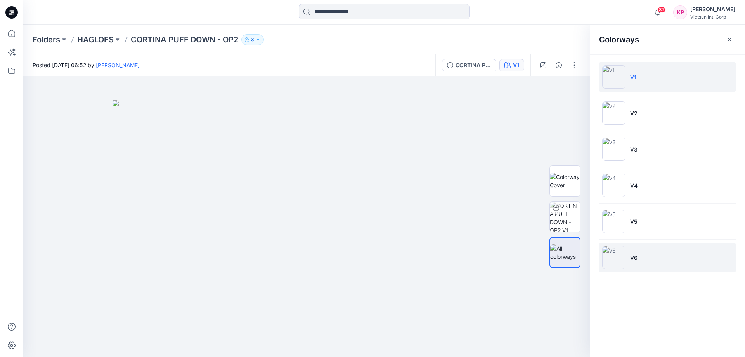
click at [617, 255] on img at bounding box center [614, 257] width 23 height 23
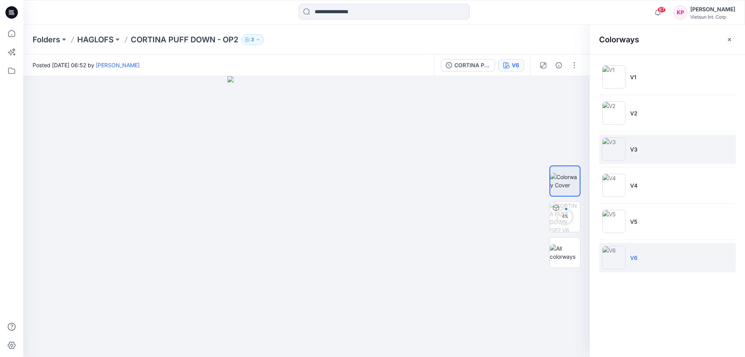
click at [611, 150] on img at bounding box center [614, 148] width 23 height 23
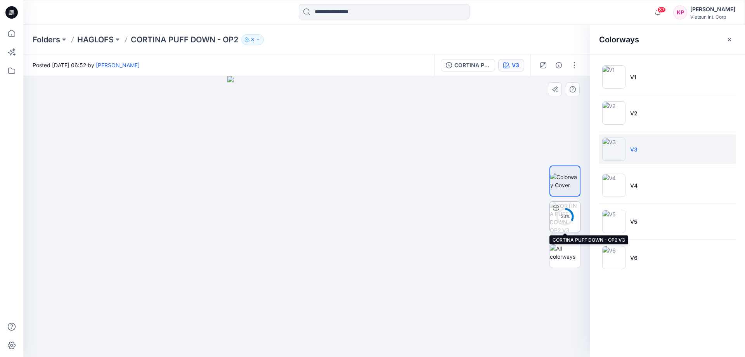
click at [568, 219] on div "33 %" at bounding box center [565, 216] width 19 height 7
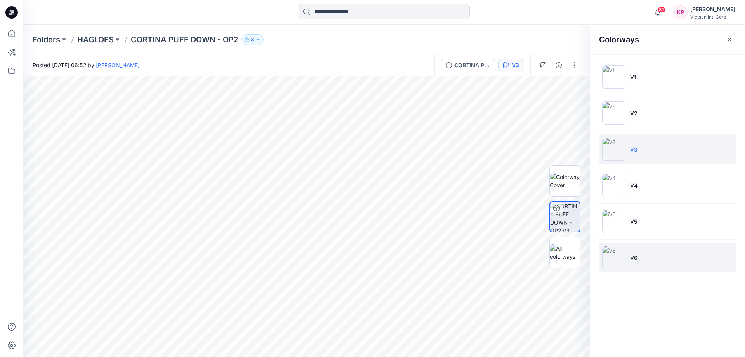
click at [618, 260] on img at bounding box center [614, 257] width 23 height 23
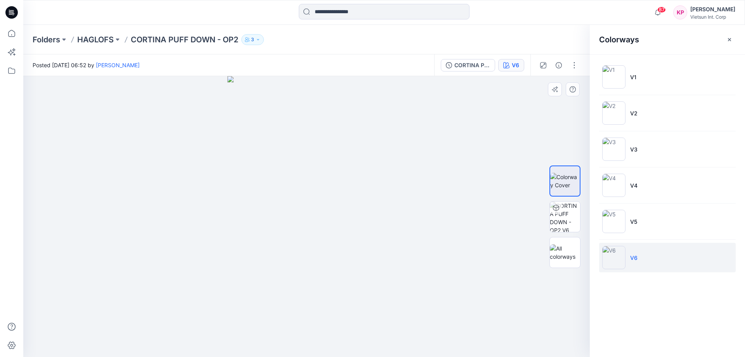
drag, startPoint x: 283, startPoint y: 245, endPoint x: 290, endPoint y: 245, distance: 6.6
click at [290, 245] on img at bounding box center [306, 216] width 158 height 281
click at [566, 218] on img at bounding box center [565, 216] width 30 height 30
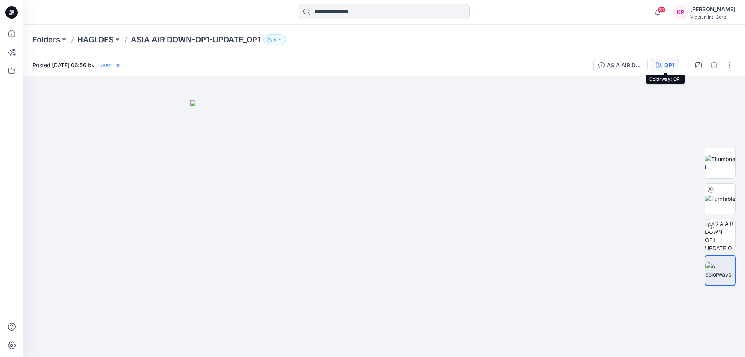
click at [662, 68] on button "OP1" at bounding box center [665, 65] width 29 height 12
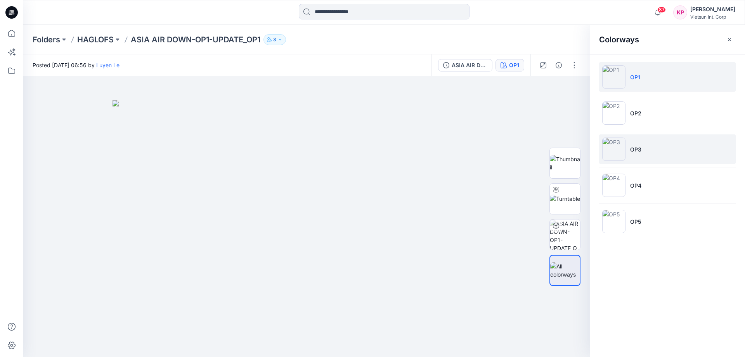
click at [630, 154] on li "OP3" at bounding box center [667, 149] width 137 height 30
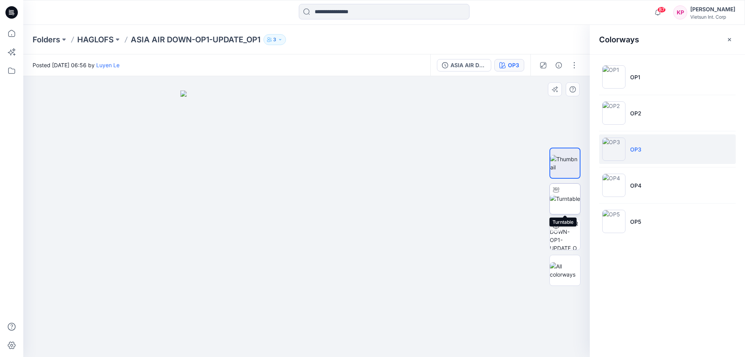
click at [571, 202] on img at bounding box center [565, 198] width 30 height 8
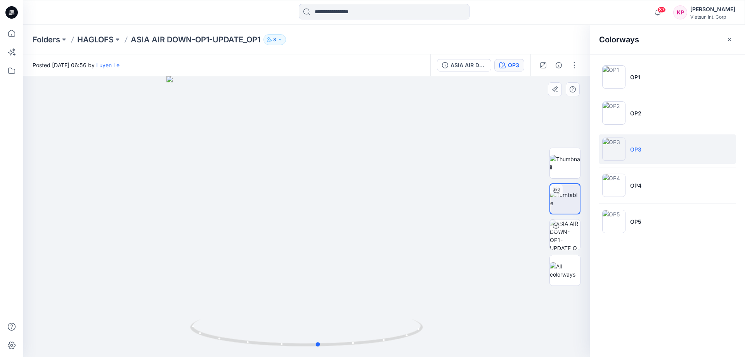
drag, startPoint x: 253, startPoint y: 276, endPoint x: 265, endPoint y: 262, distance: 18.2
click at [265, 262] on div at bounding box center [306, 216] width 567 height 281
